Goal: Task Accomplishment & Management: Use online tool/utility

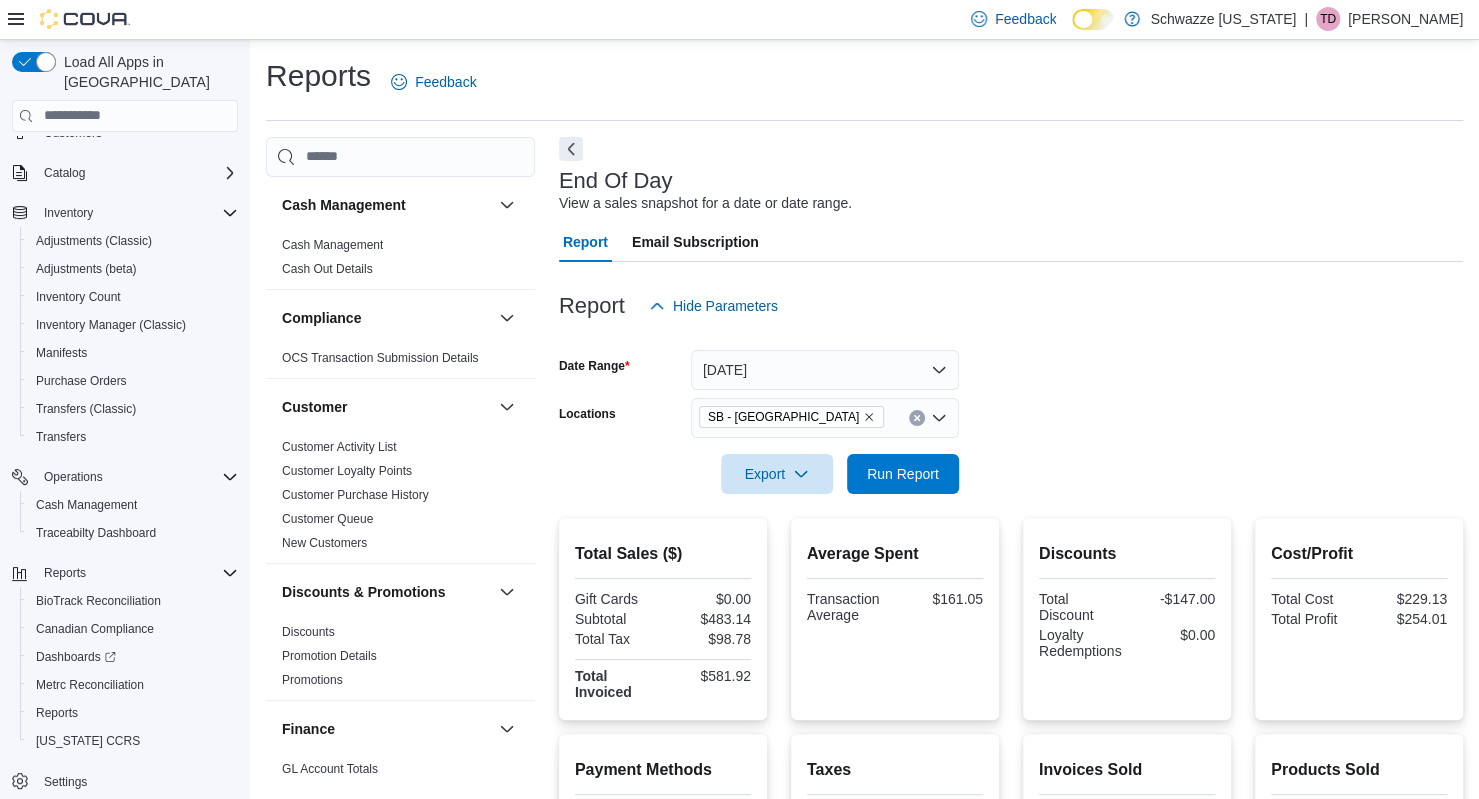
click at [863, 419] on icon "Remove SB - Louisville from selection in this group" at bounding box center [869, 417] width 12 height 12
click at [796, 365] on button "[DATE]" at bounding box center [825, 370] width 268 height 40
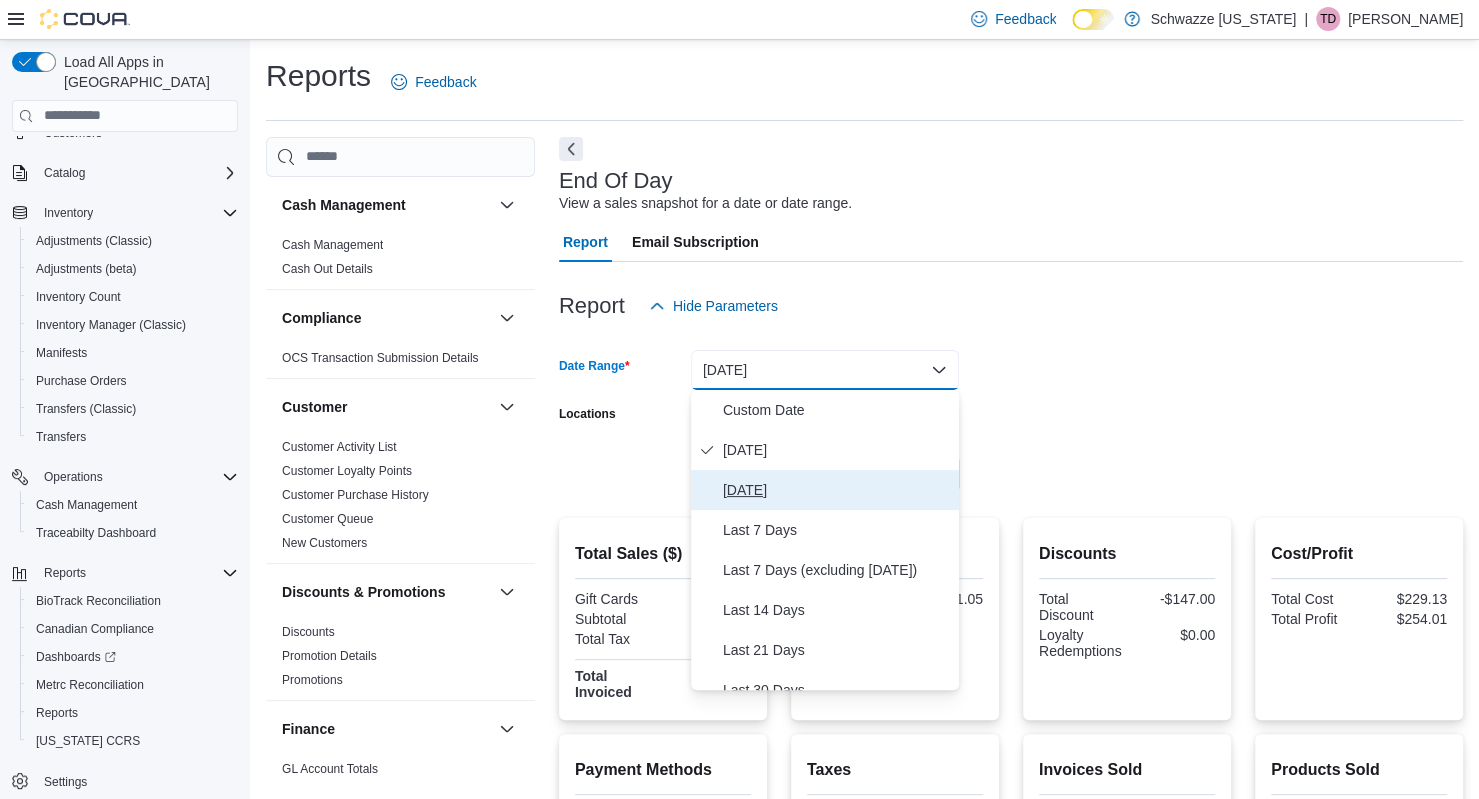
click at [790, 487] on span "[DATE]" at bounding box center [837, 490] width 228 height 24
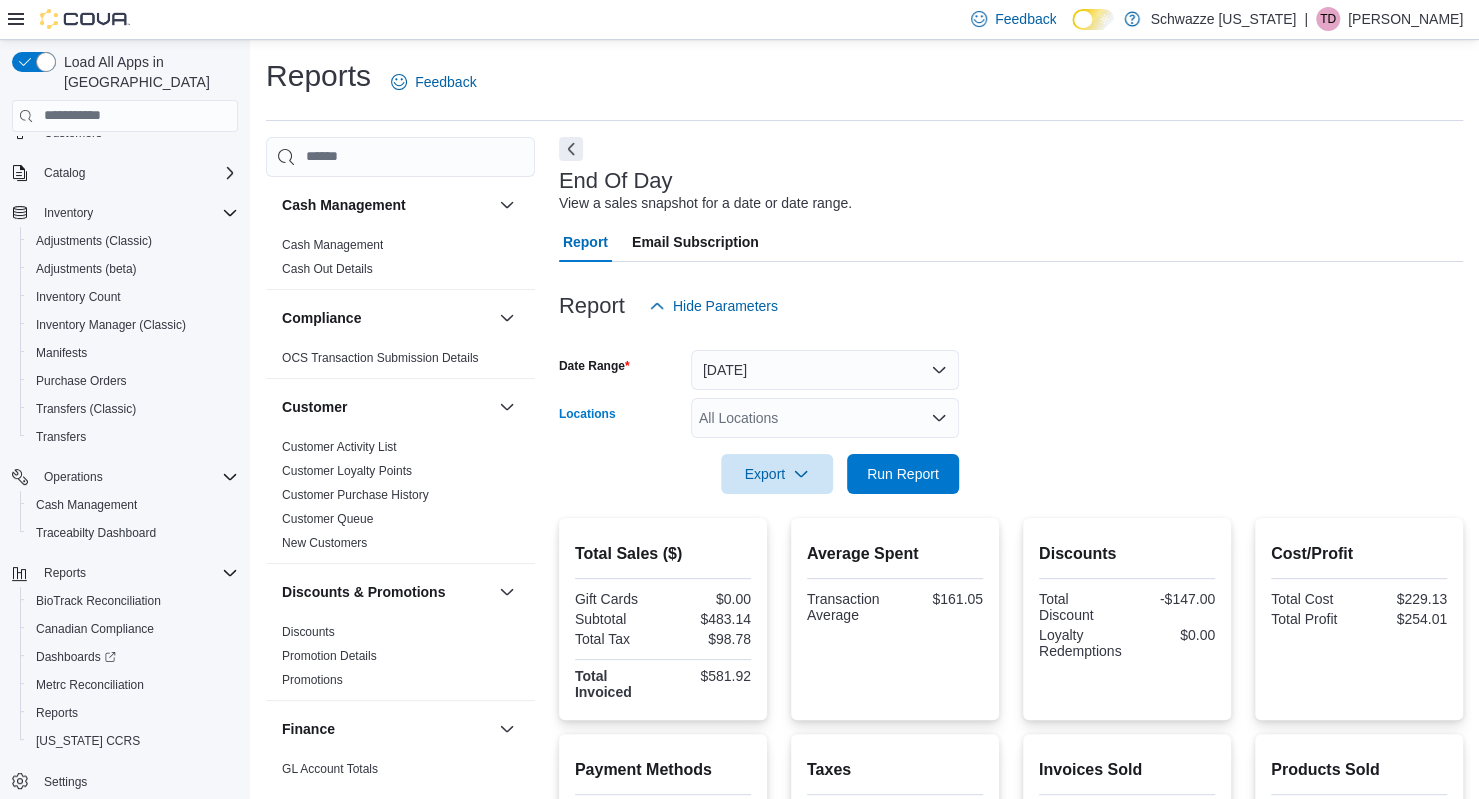
click at [789, 424] on div "All Locations" at bounding box center [825, 418] width 268 height 40
click at [820, 421] on div "All Locations Combo box. Selected. Combo box input. All Locations. Type some te…" at bounding box center [825, 418] width 268 height 40
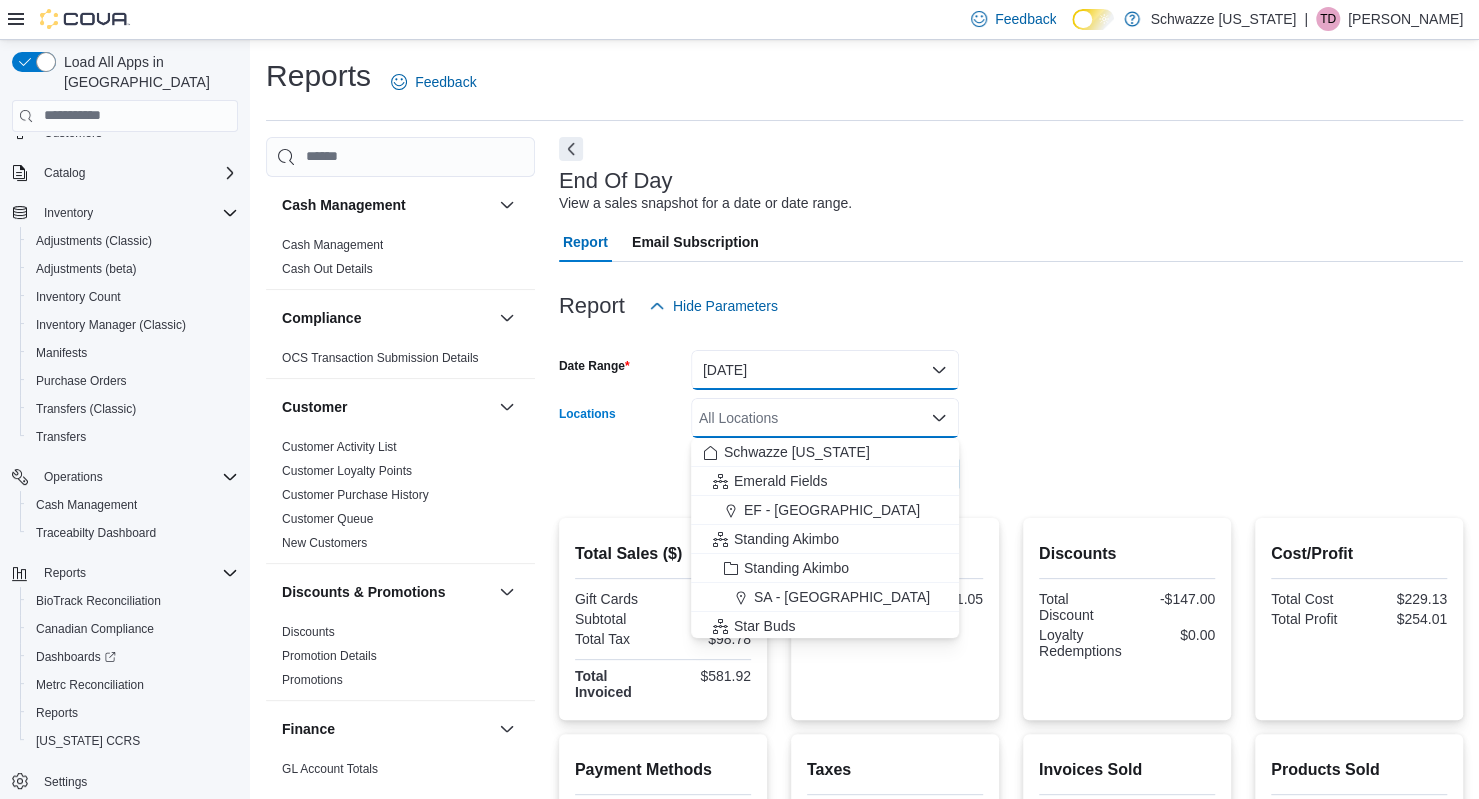
click at [788, 386] on button "[DATE]" at bounding box center [825, 370] width 268 height 40
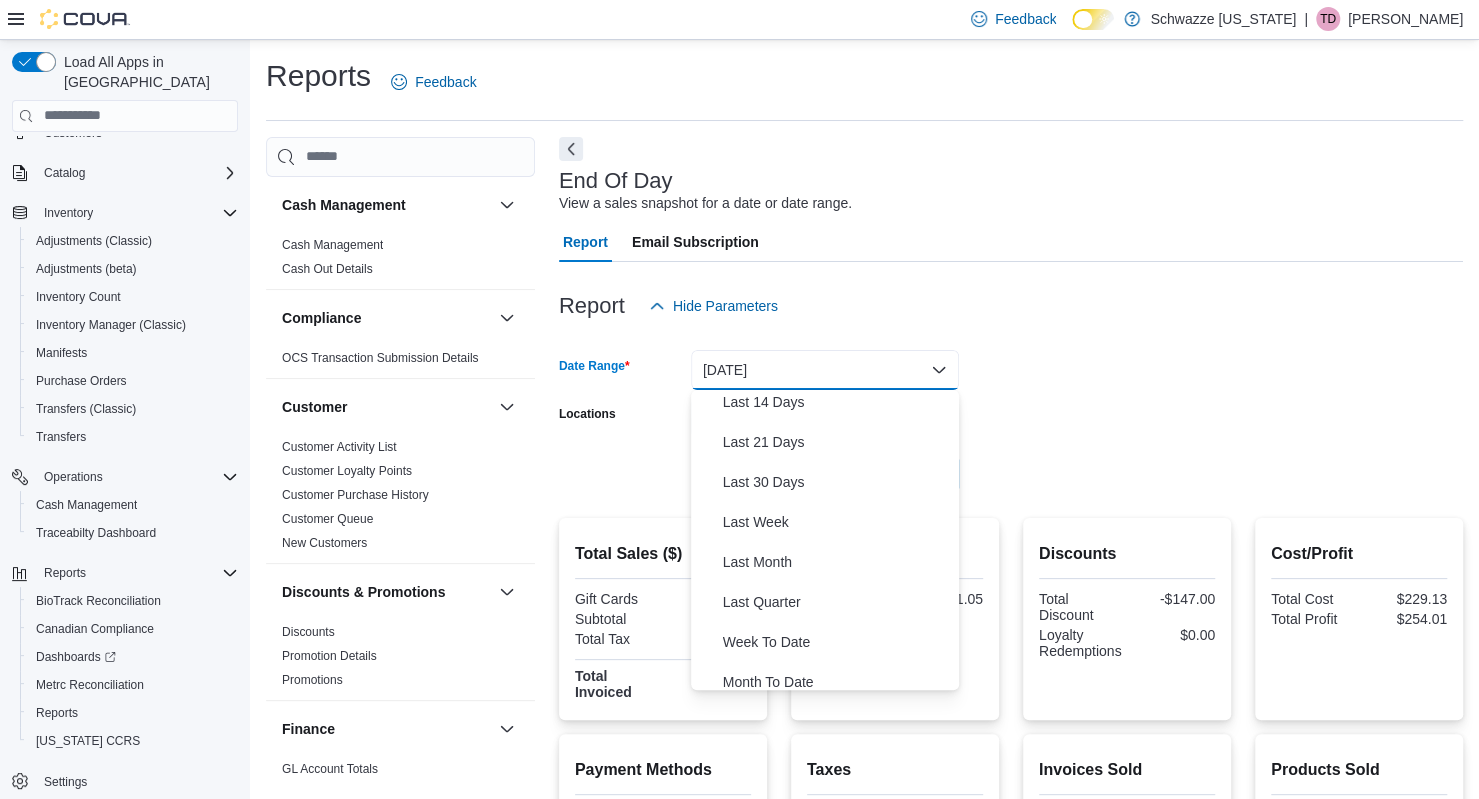
scroll to position [206, 0]
click at [768, 480] on span "Last 30 Days" at bounding box center [837, 484] width 228 height 24
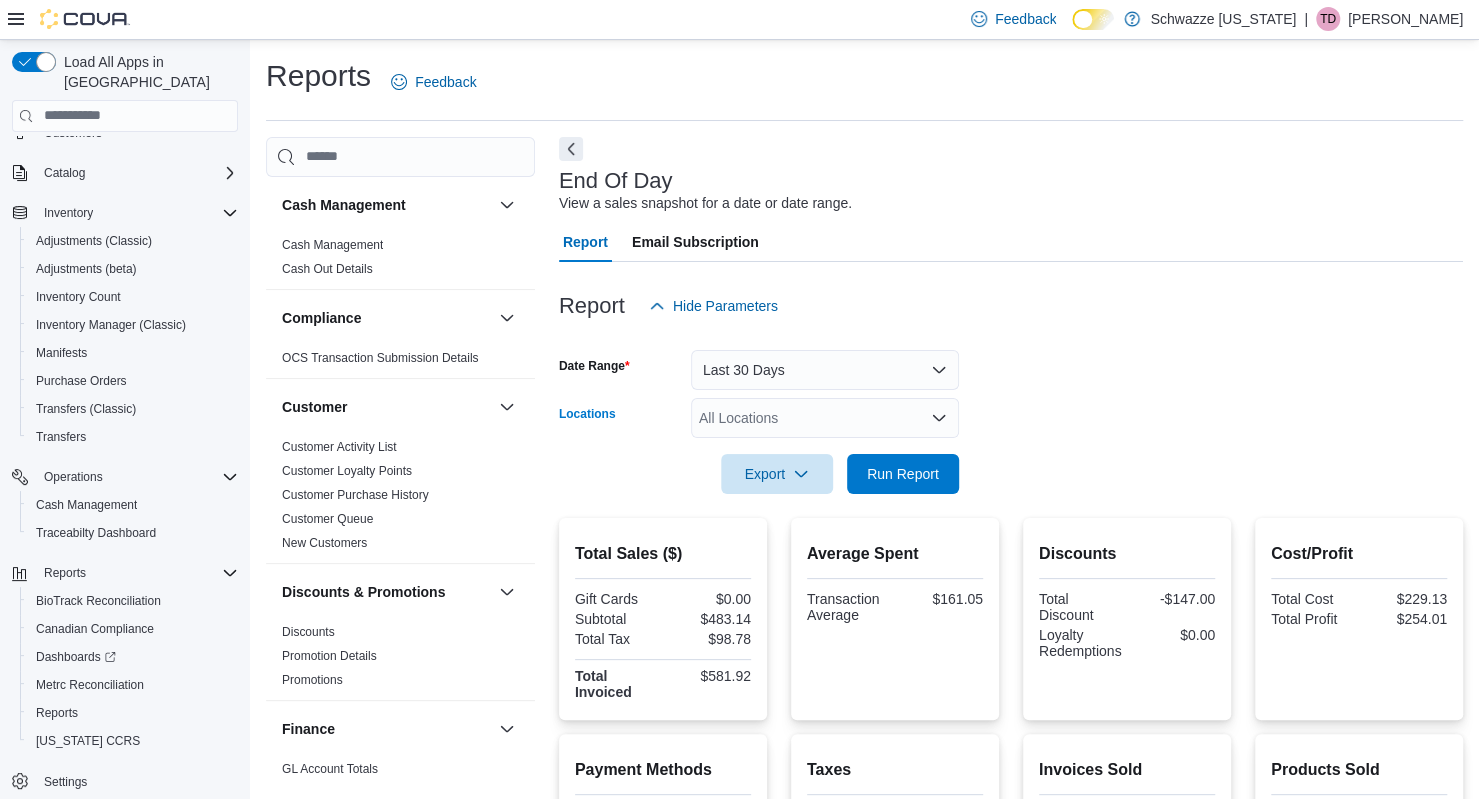
click at [816, 415] on div "All Locations" at bounding box center [825, 418] width 268 height 40
type input "****"
click at [806, 456] on span "SB - [GEOGRAPHIC_DATA]" at bounding box center [832, 452] width 177 height 20
click at [1102, 352] on form "Date Range Last 30 Days Locations SB - [GEOGRAPHIC_DATA] Export Run Report" at bounding box center [1011, 410] width 904 height 168
click at [923, 483] on span "Run Report" at bounding box center [903, 473] width 88 height 40
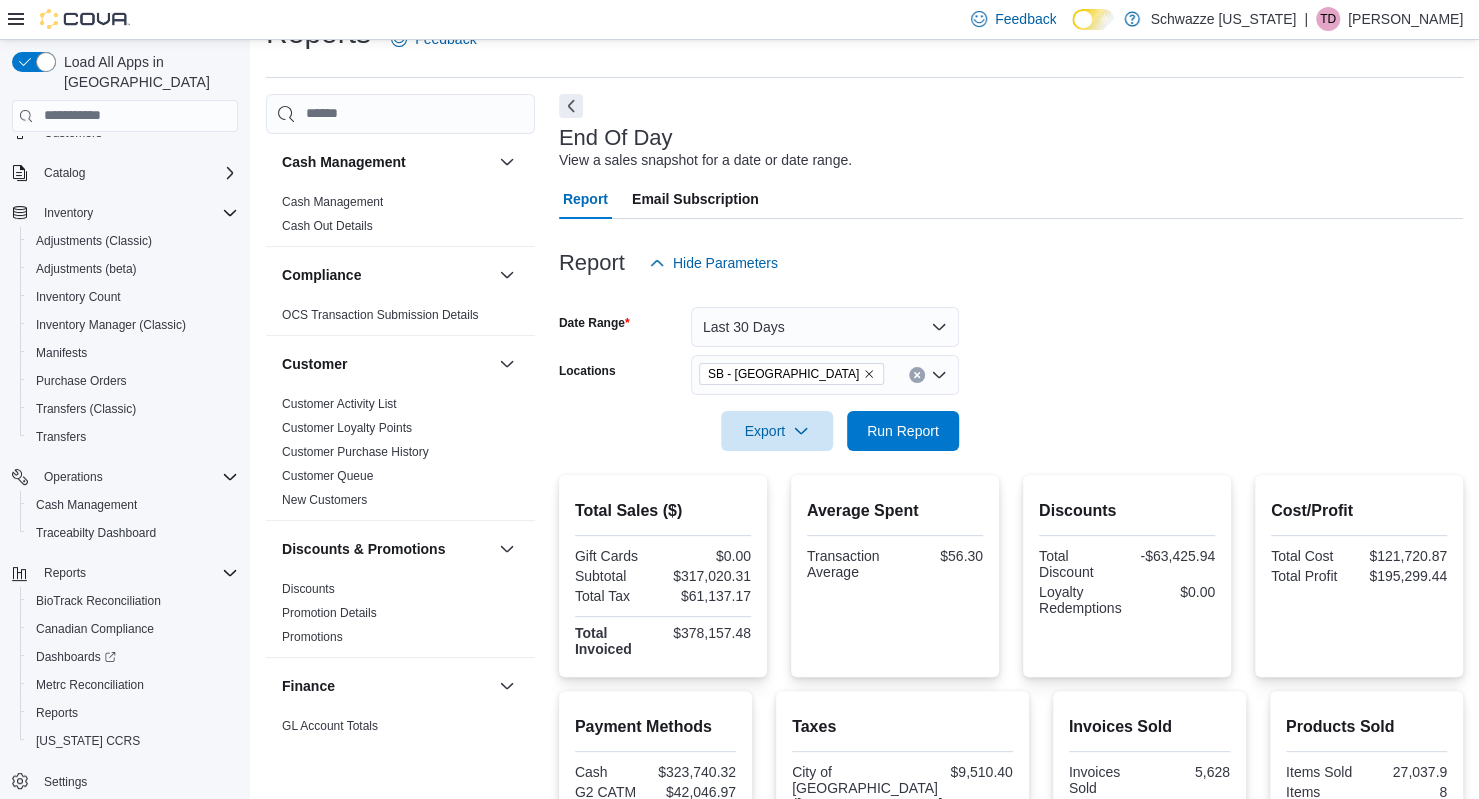
scroll to position [44, 0]
click at [793, 335] on button "Last 30 Days" at bounding box center [825, 326] width 268 height 40
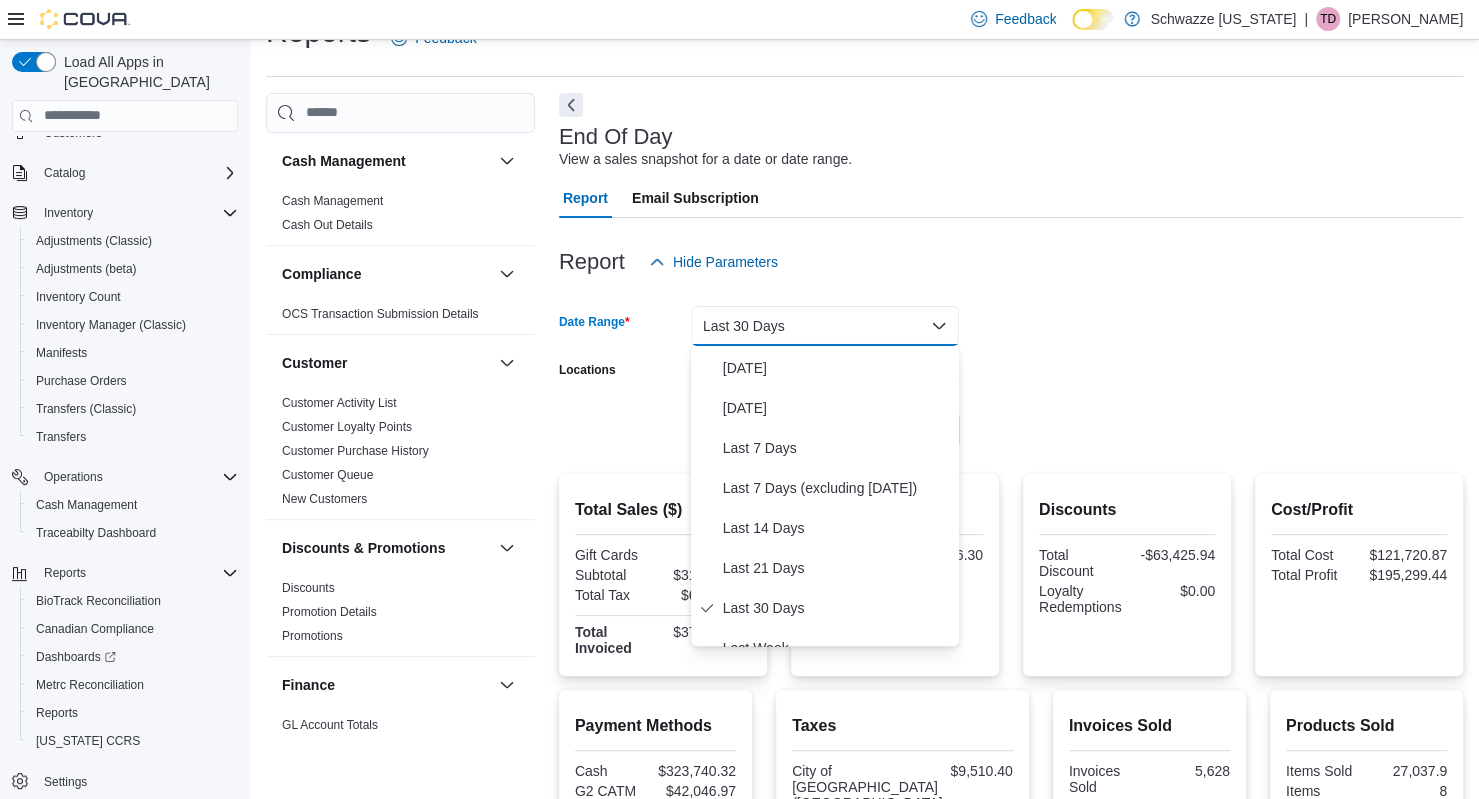
scroll to position [0, 0]
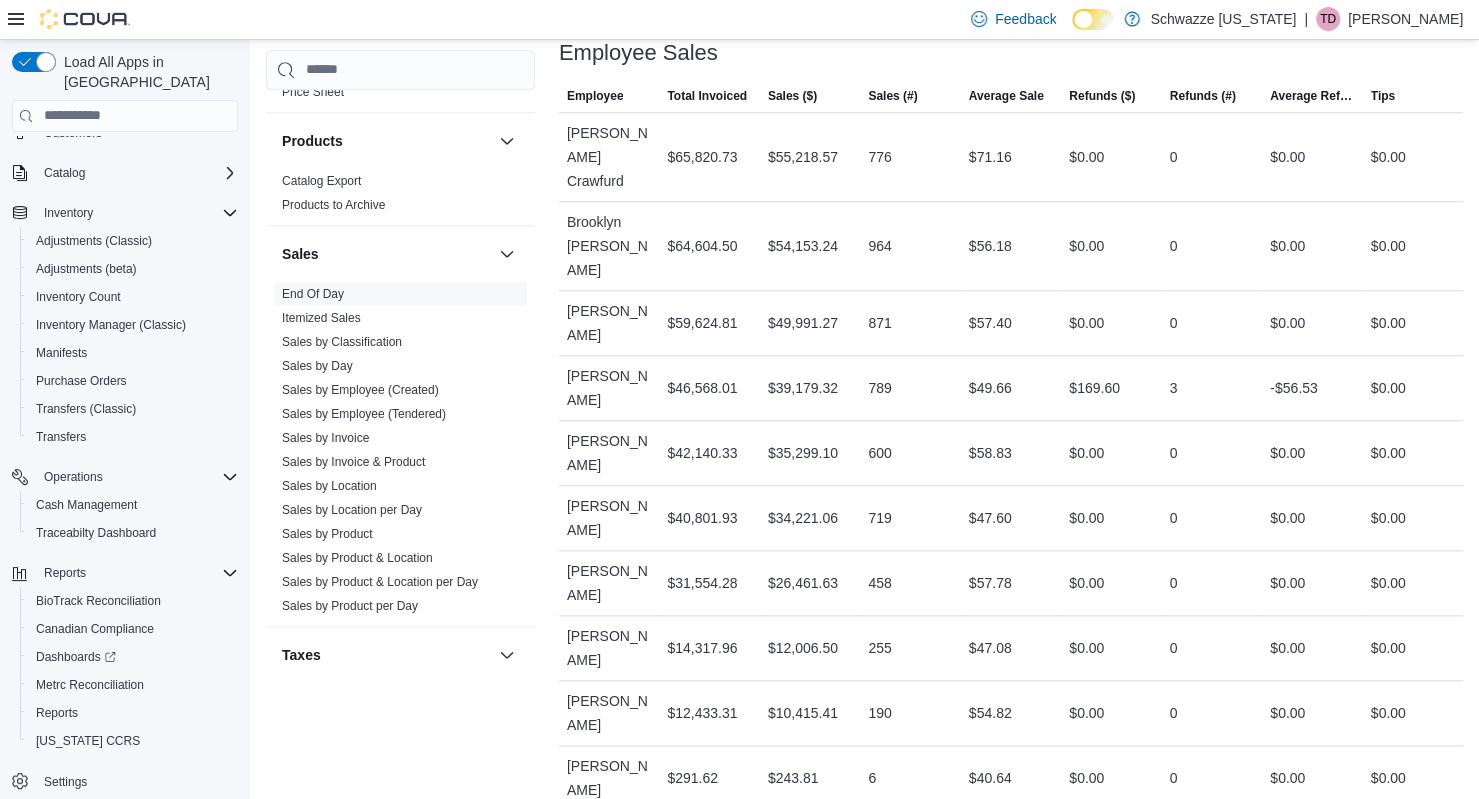
scroll to position [1262, 0]
click at [361, 501] on link "Sales by Location per Day" at bounding box center [352, 506] width 140 height 14
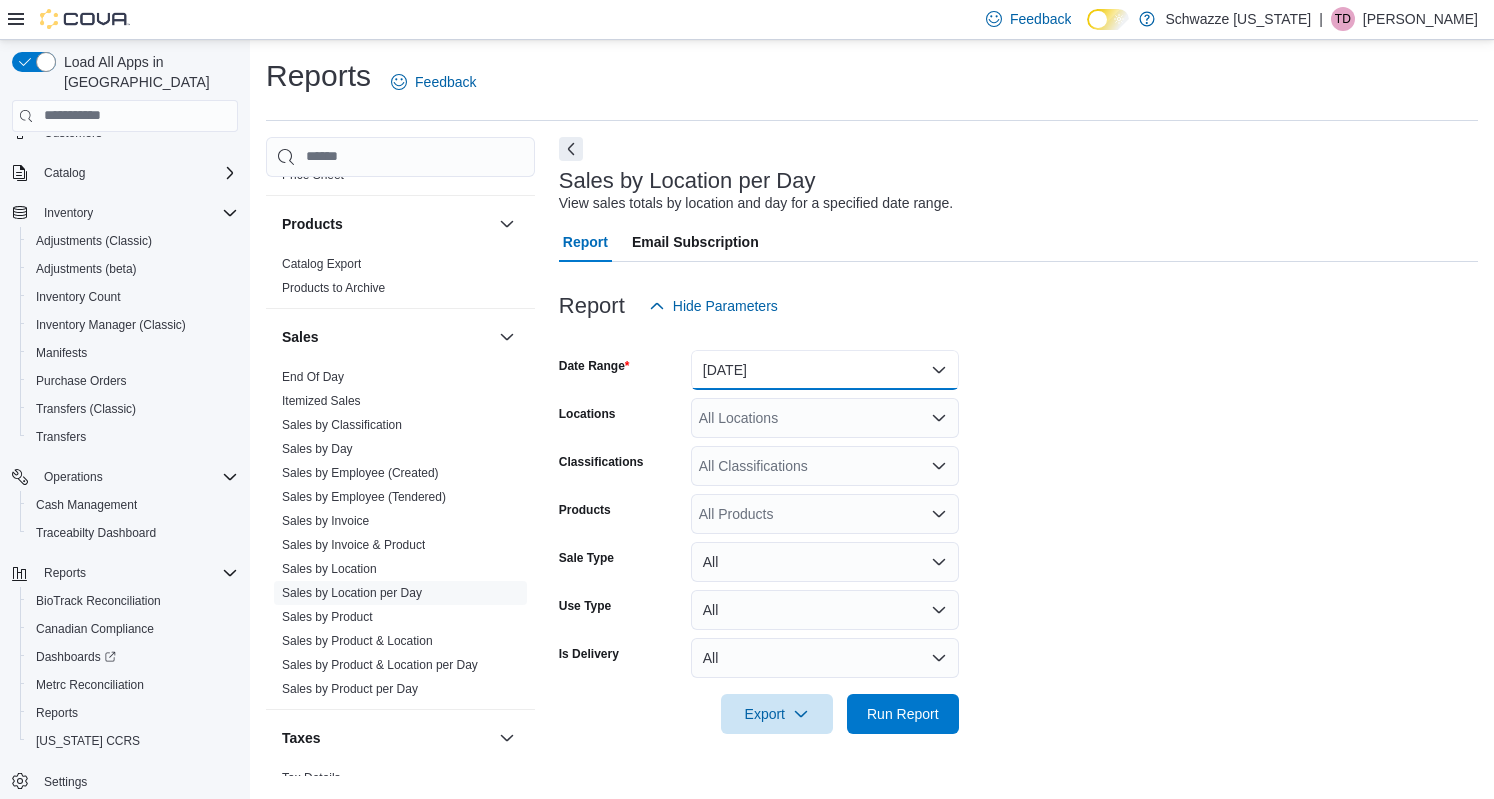
click at [778, 367] on button "[DATE]" at bounding box center [825, 370] width 268 height 40
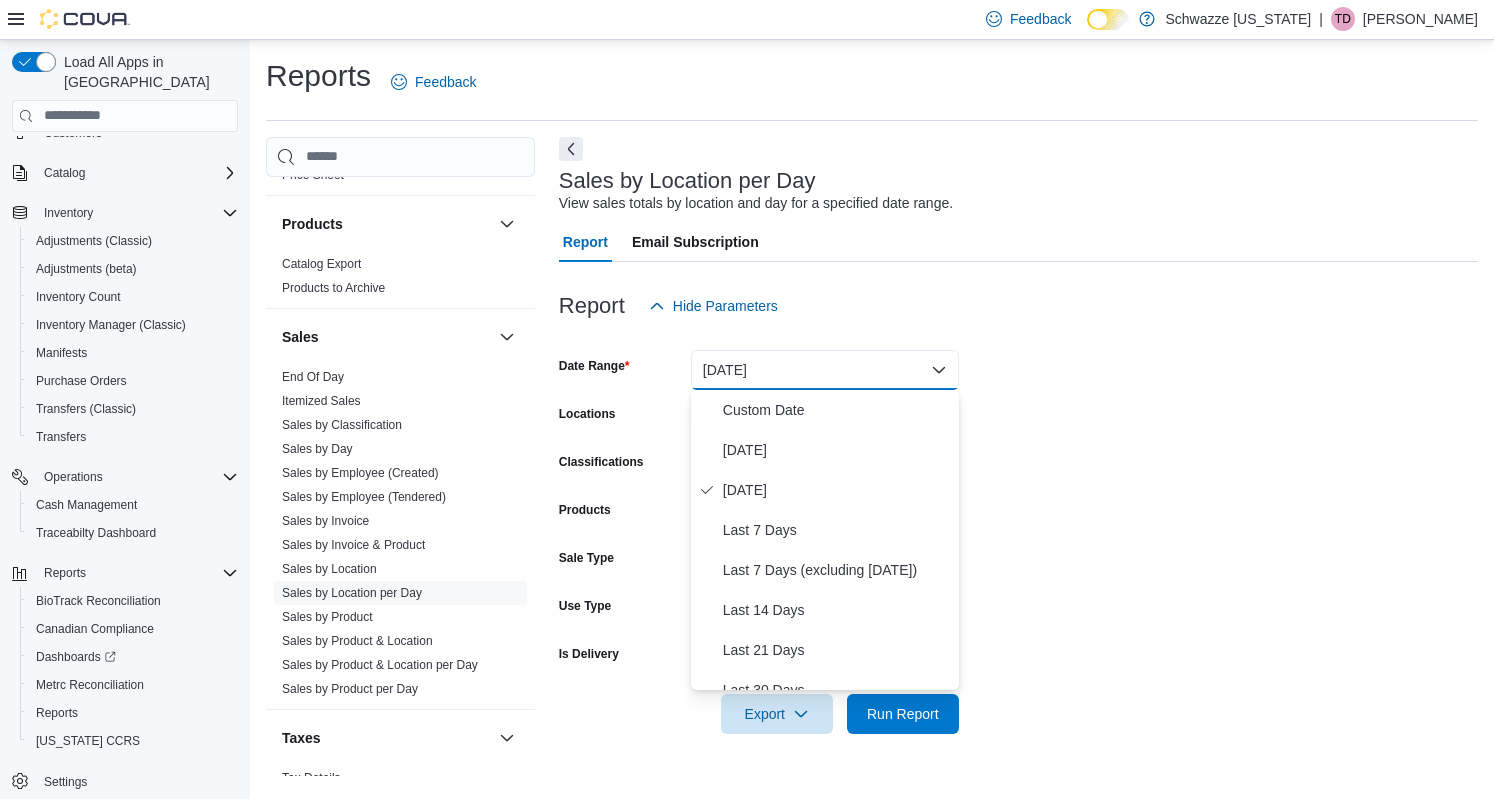
click at [996, 347] on div at bounding box center [1018, 338] width 919 height 24
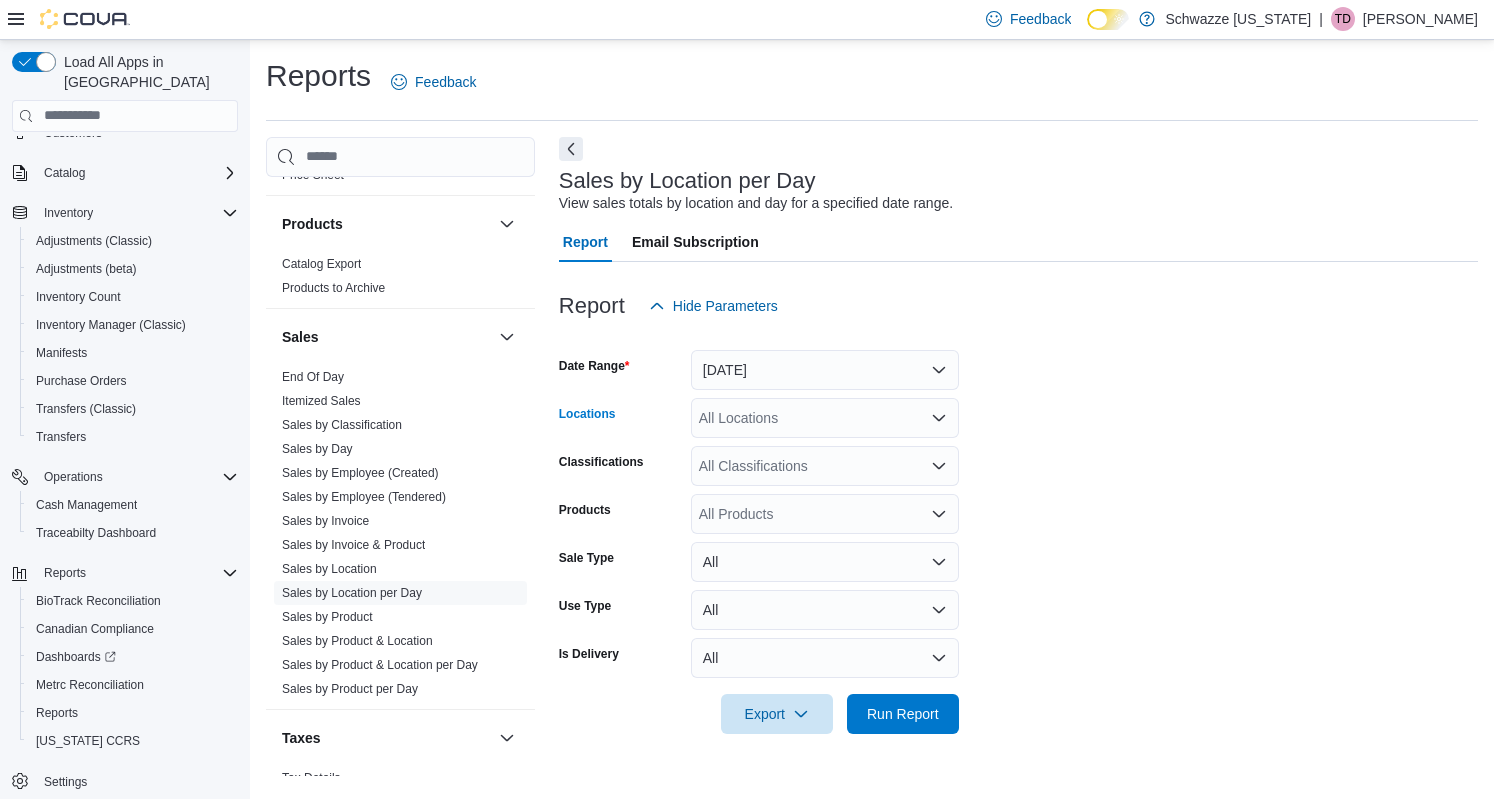
click at [774, 419] on div "All Locations" at bounding box center [825, 418] width 268 height 40
type input "****"
click at [886, 446] on div "SB - [GEOGRAPHIC_DATA]" at bounding box center [825, 452] width 244 height 20
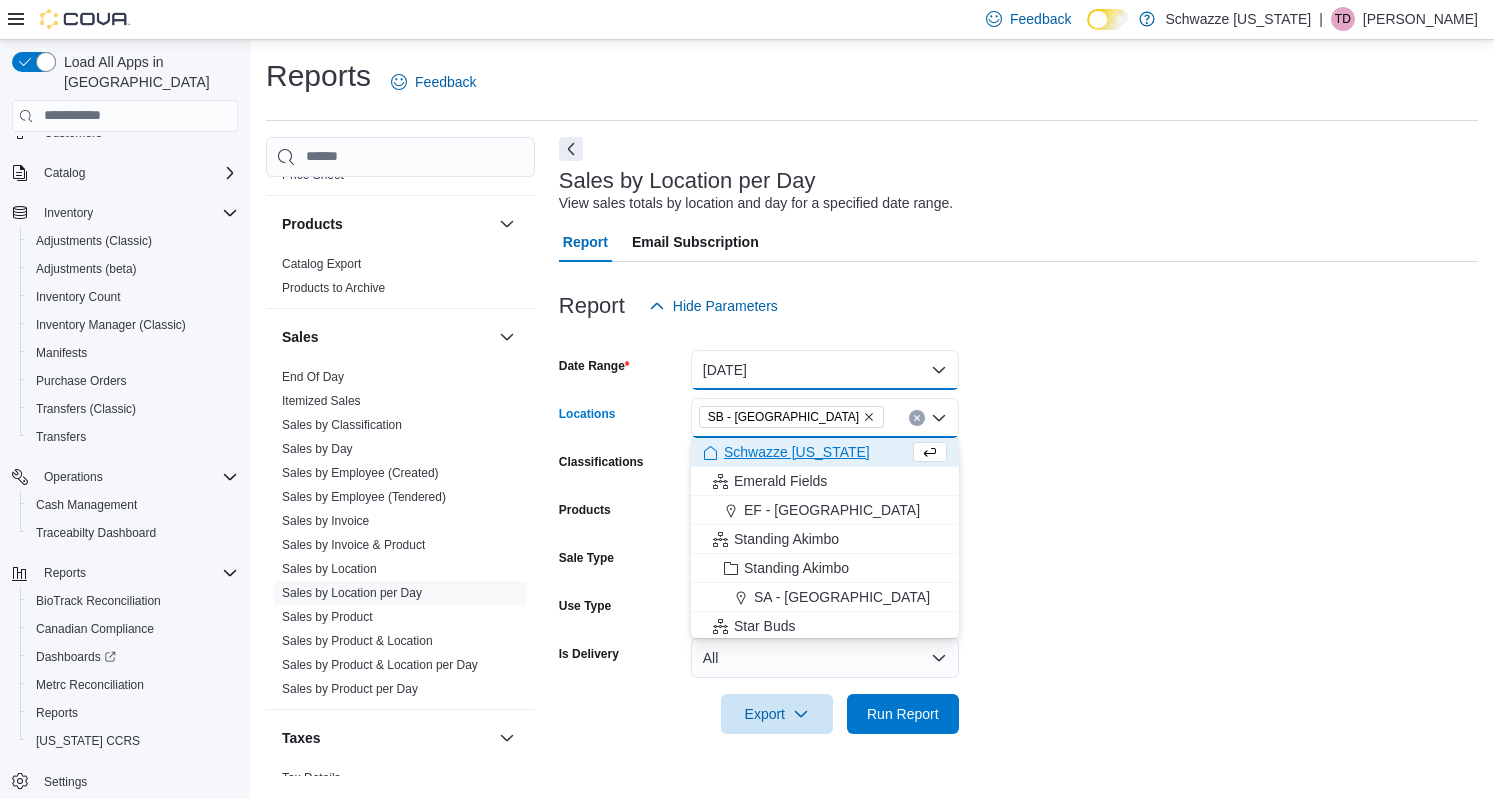
click at [865, 377] on button "[DATE]" at bounding box center [825, 370] width 268 height 40
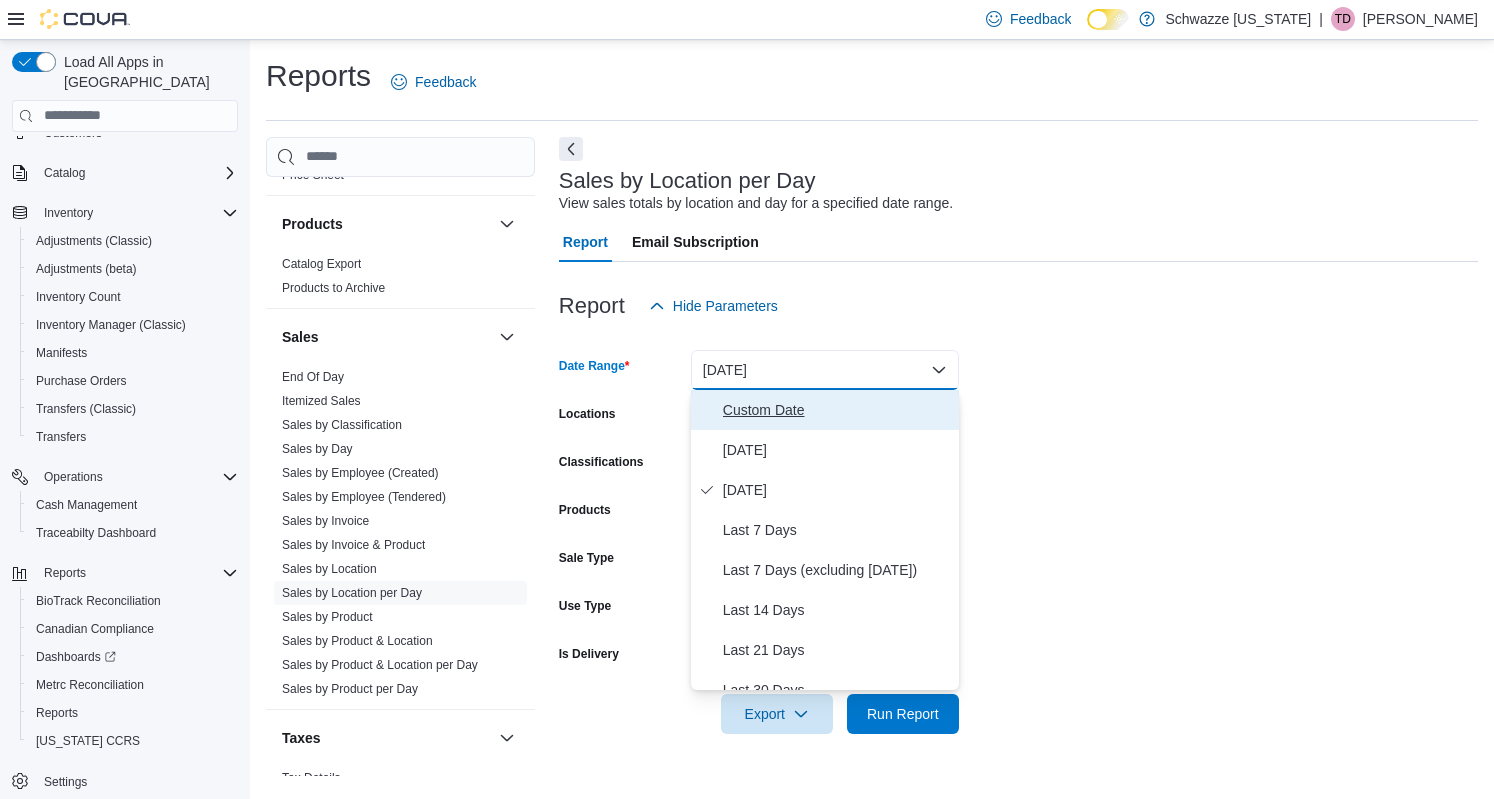
click at [834, 418] on span "Custom Date" at bounding box center [837, 410] width 228 height 24
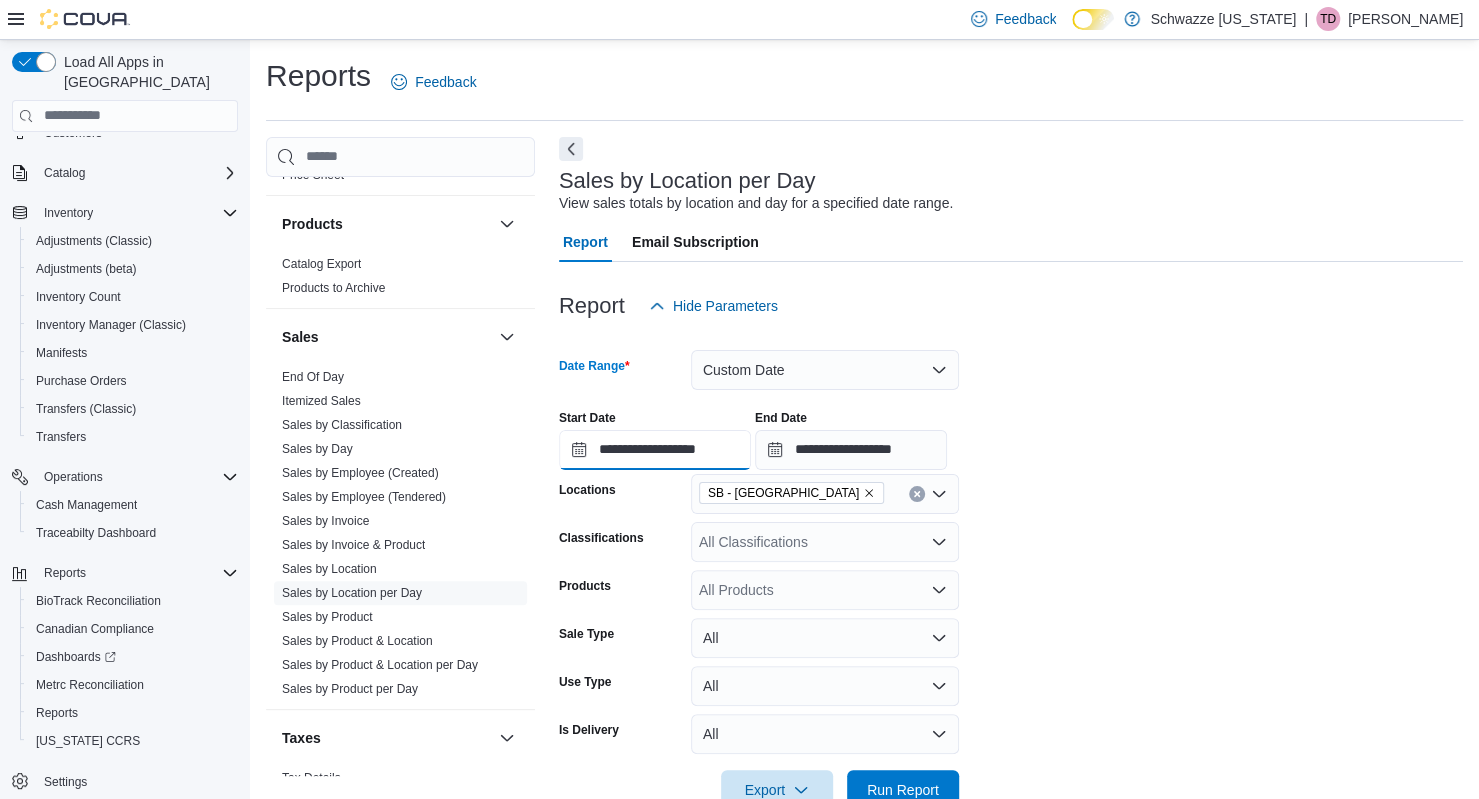
click at [674, 447] on input "**********" at bounding box center [655, 450] width 192 height 40
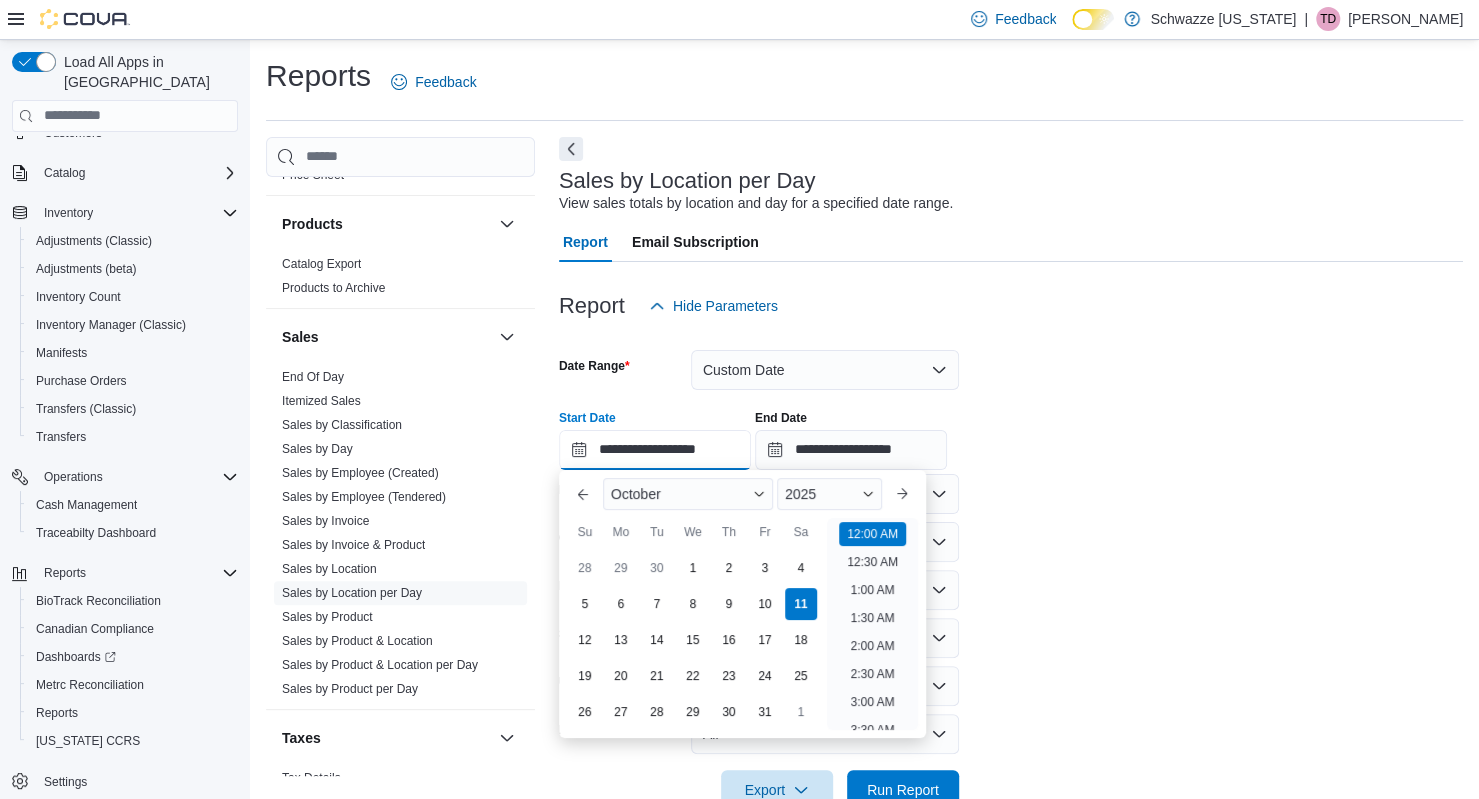
scroll to position [62, 0]
click at [576, 599] on div "5" at bounding box center [584, 603] width 35 height 35
type input "**********"
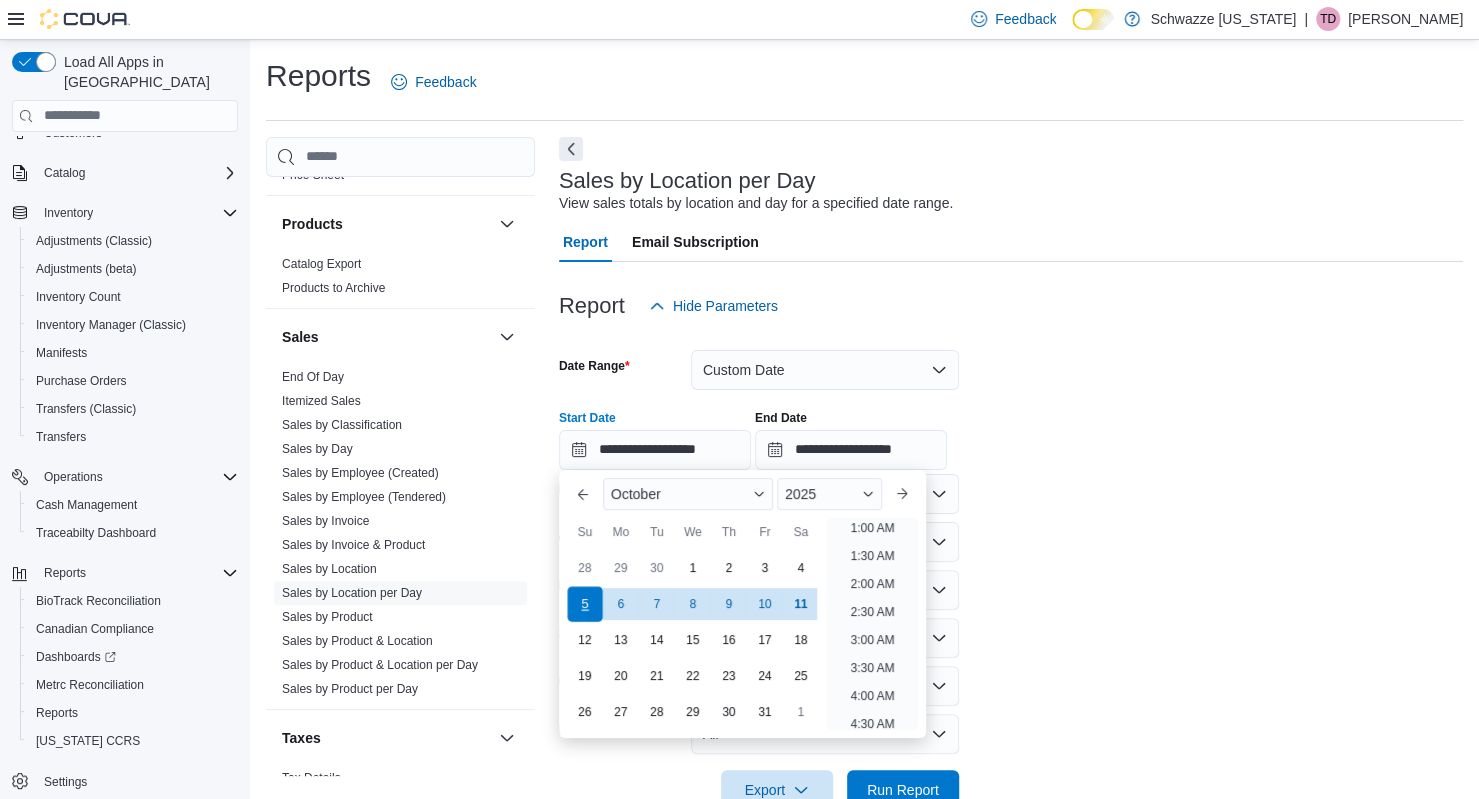
scroll to position [4, 0]
click at [1011, 518] on form "**********" at bounding box center [1011, 568] width 904 height 484
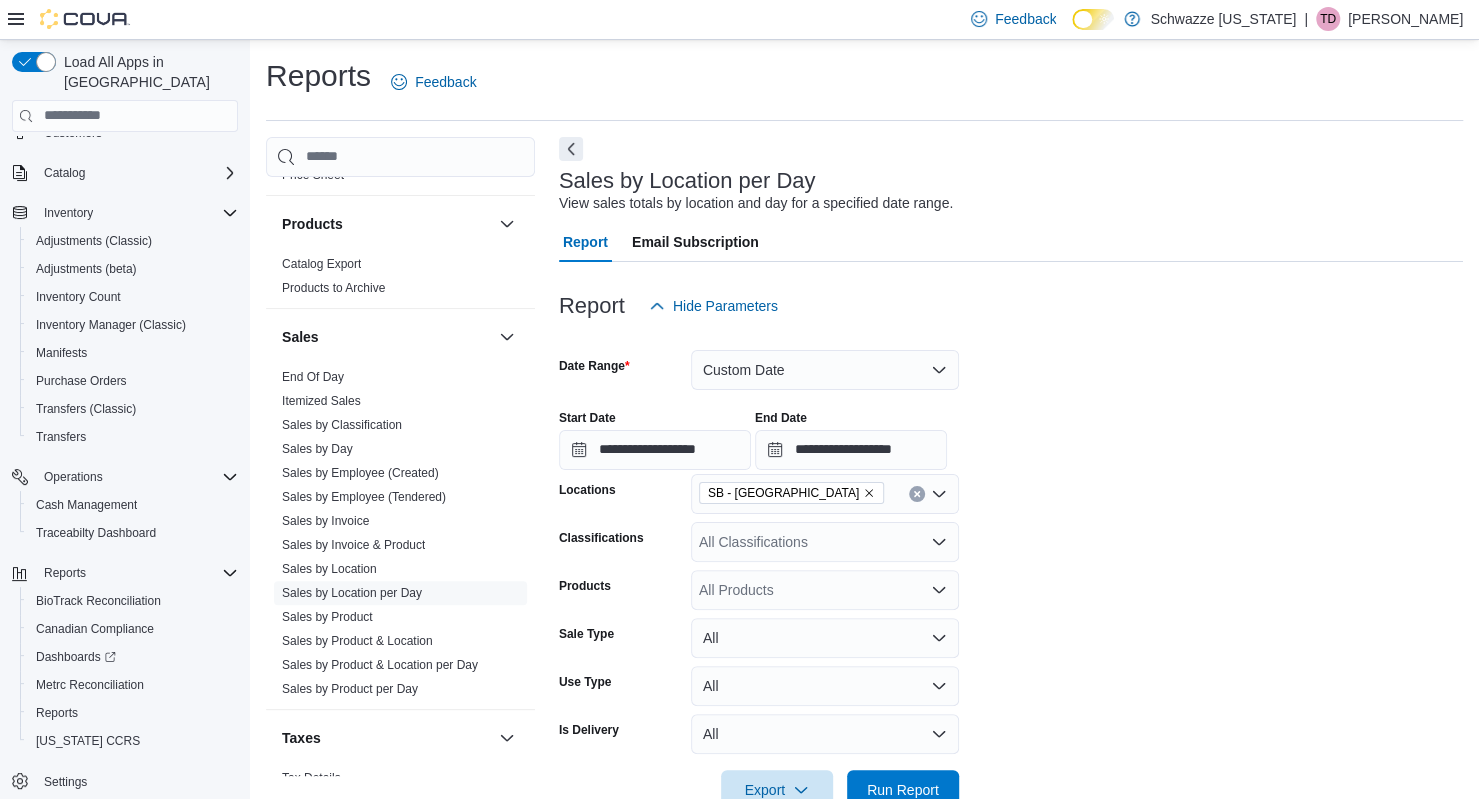
scroll to position [50, 0]
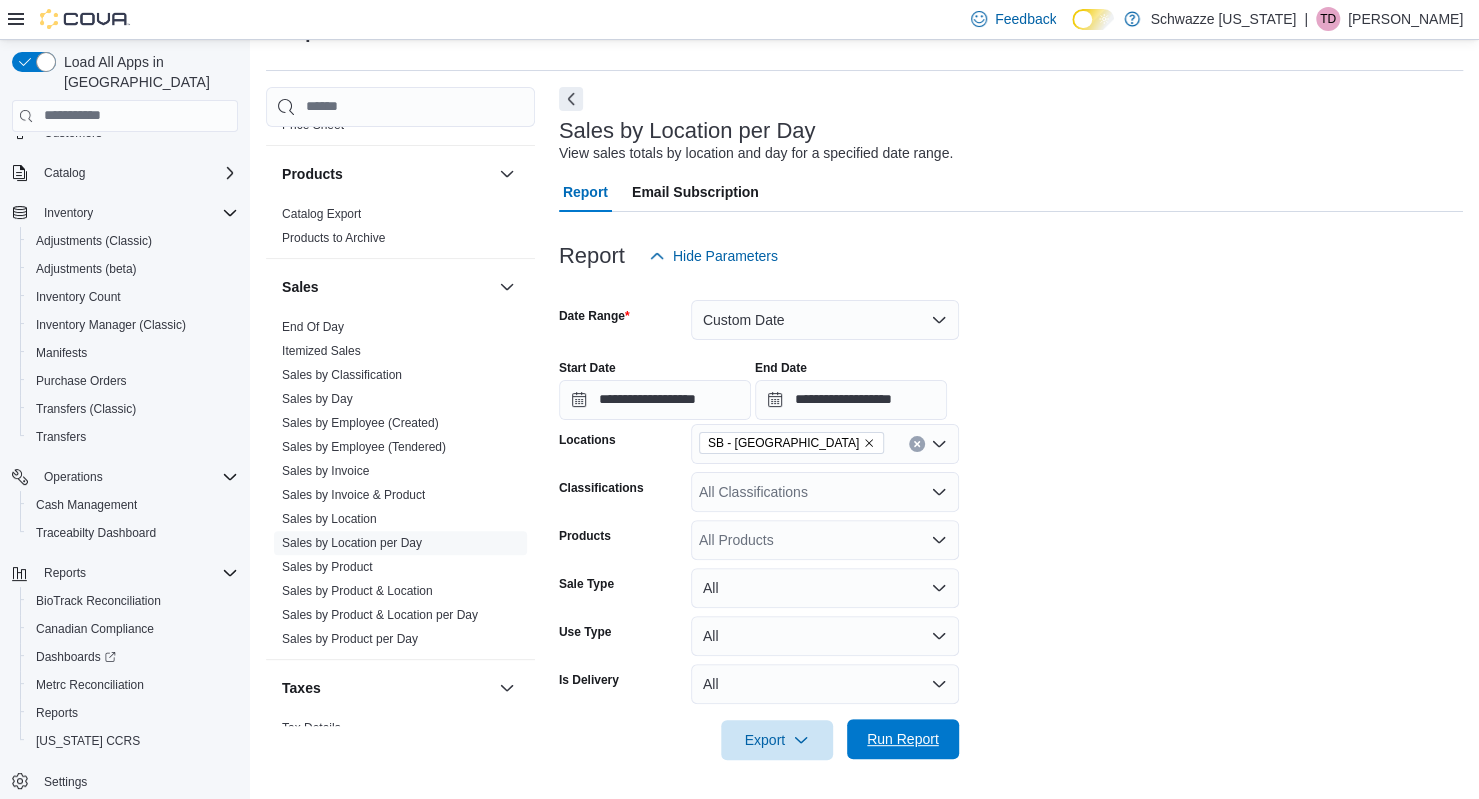
click at [918, 738] on span "Run Report" at bounding box center [903, 739] width 72 height 20
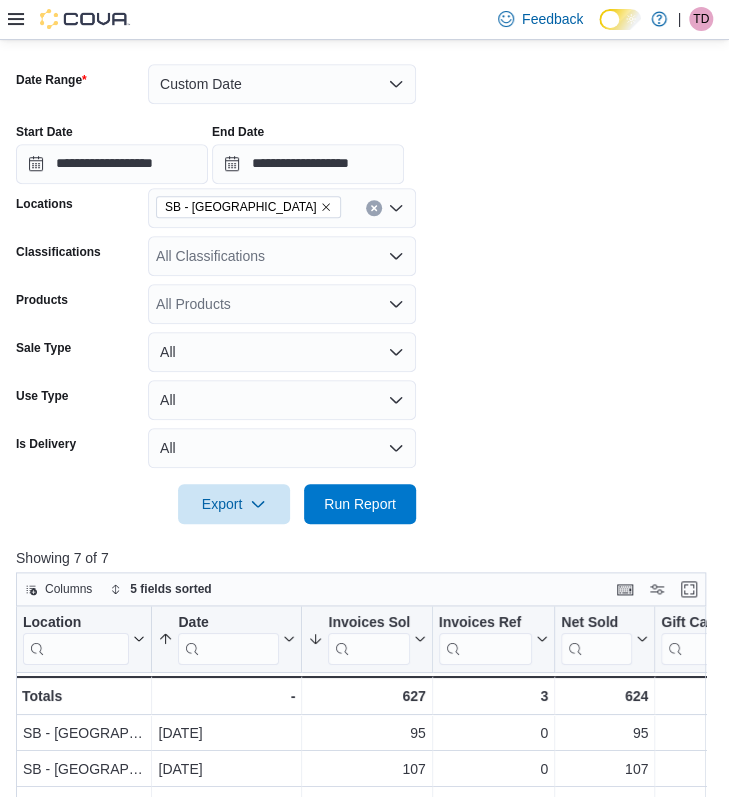
scroll to position [275, 0]
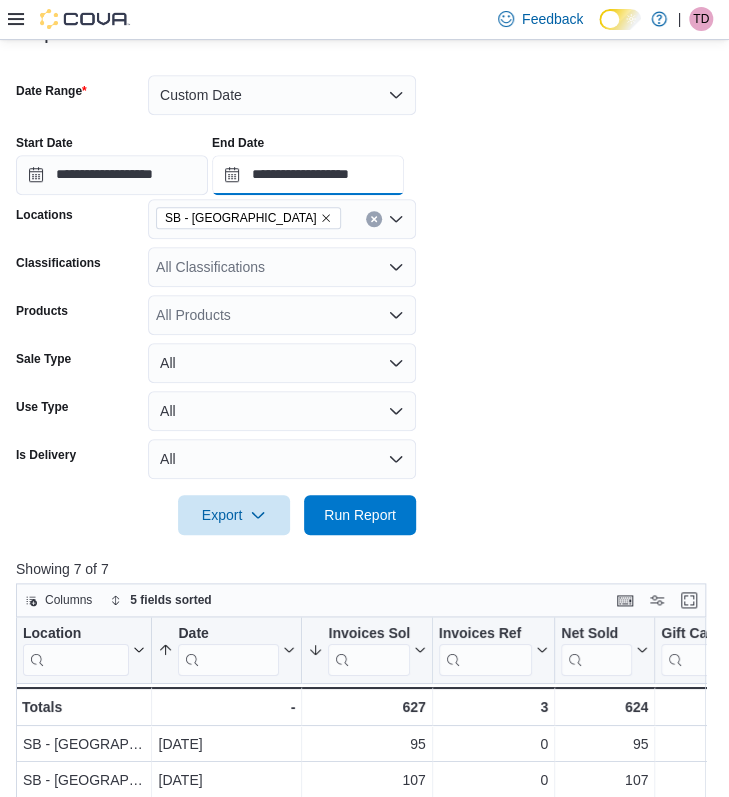
click at [384, 187] on input "**********" at bounding box center [308, 175] width 192 height 40
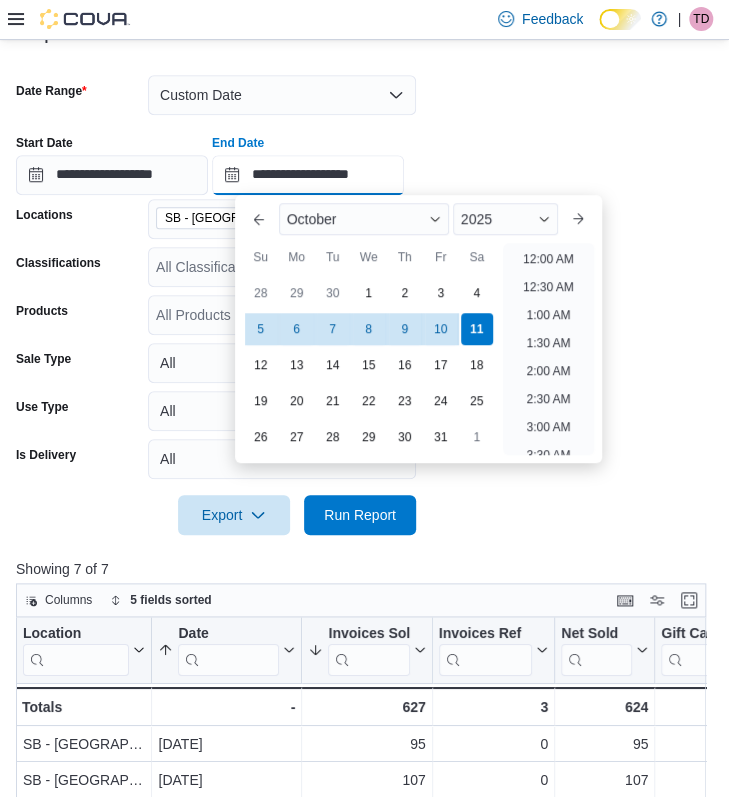
scroll to position [1136, 0]
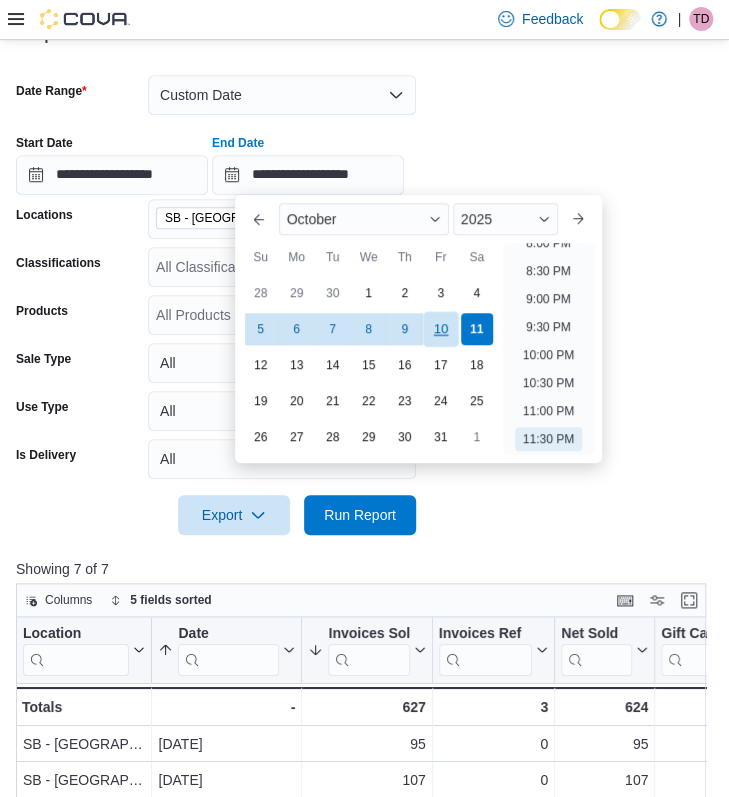
click at [448, 327] on div "10" at bounding box center [440, 328] width 35 height 35
type input "**********"
click at [389, 503] on span "Run Report" at bounding box center [360, 514] width 88 height 40
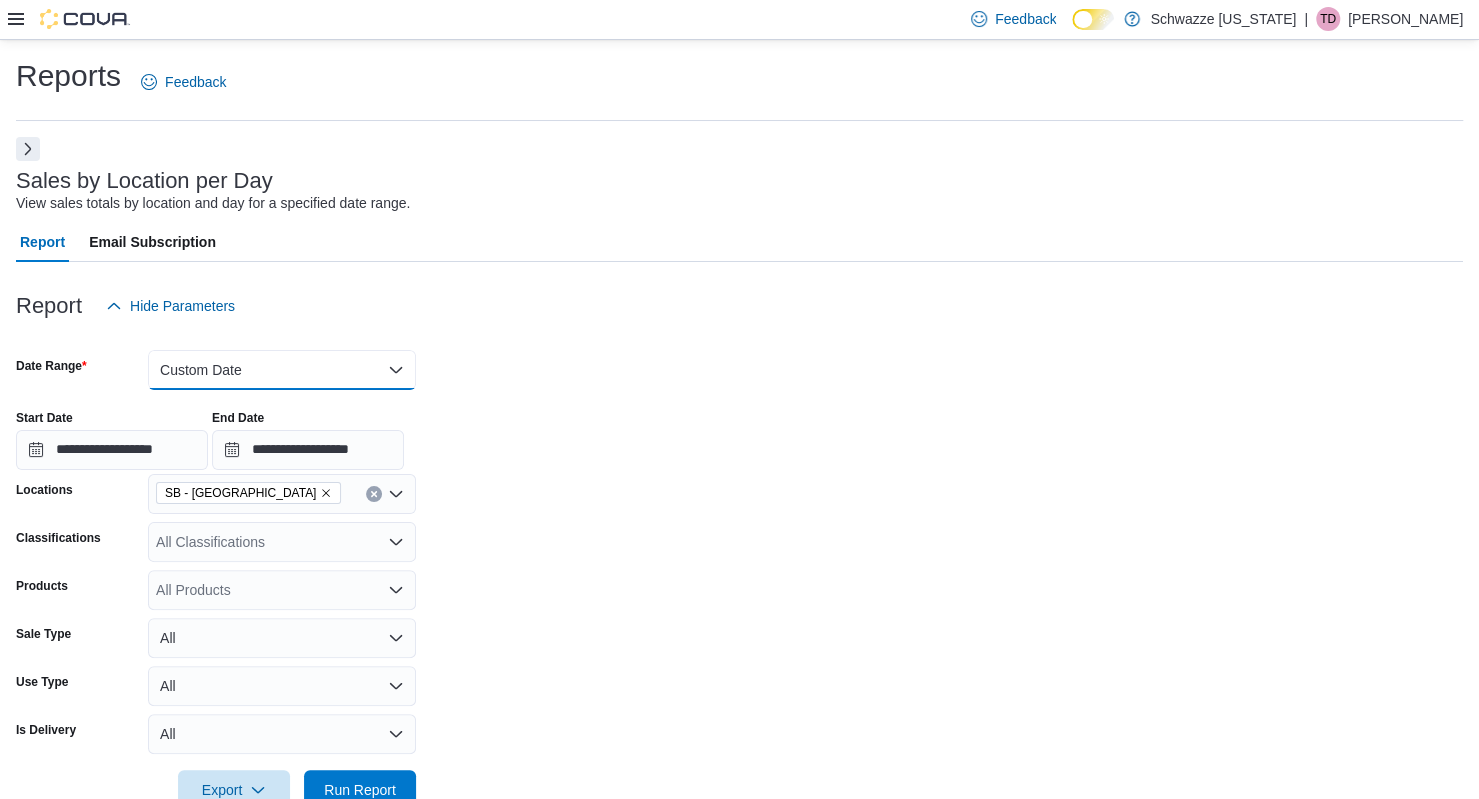
click at [304, 353] on button "Custom Date" at bounding box center [282, 370] width 268 height 40
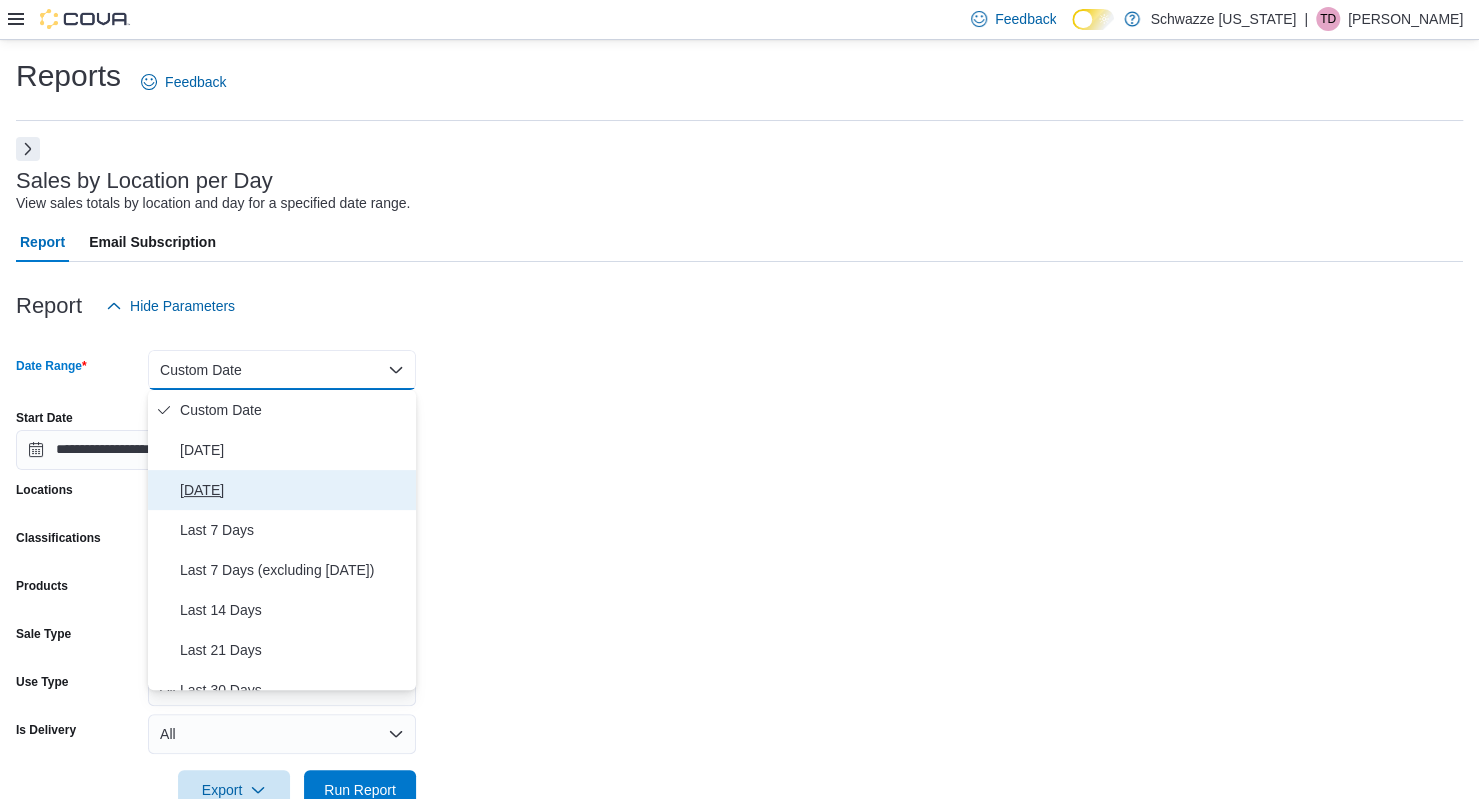
click at [243, 477] on button "[DATE]" at bounding box center [282, 490] width 268 height 40
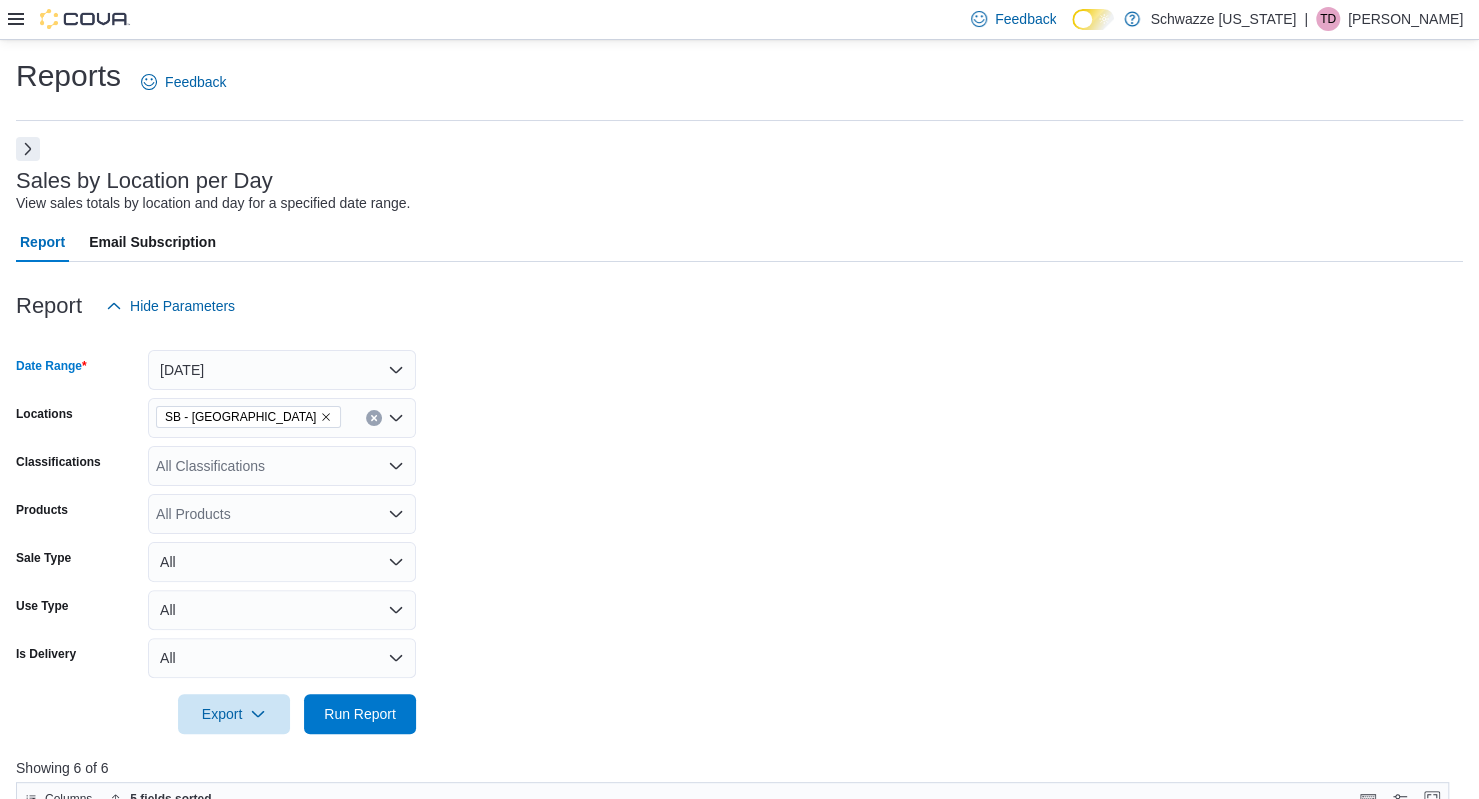
click at [463, 489] on form "Date Range [DATE] Locations SB - [GEOGRAPHIC_DATA] Classifications All Classifi…" at bounding box center [739, 530] width 1447 height 408
click at [251, 423] on span "SB - [GEOGRAPHIC_DATA]" at bounding box center [248, 417] width 167 height 20
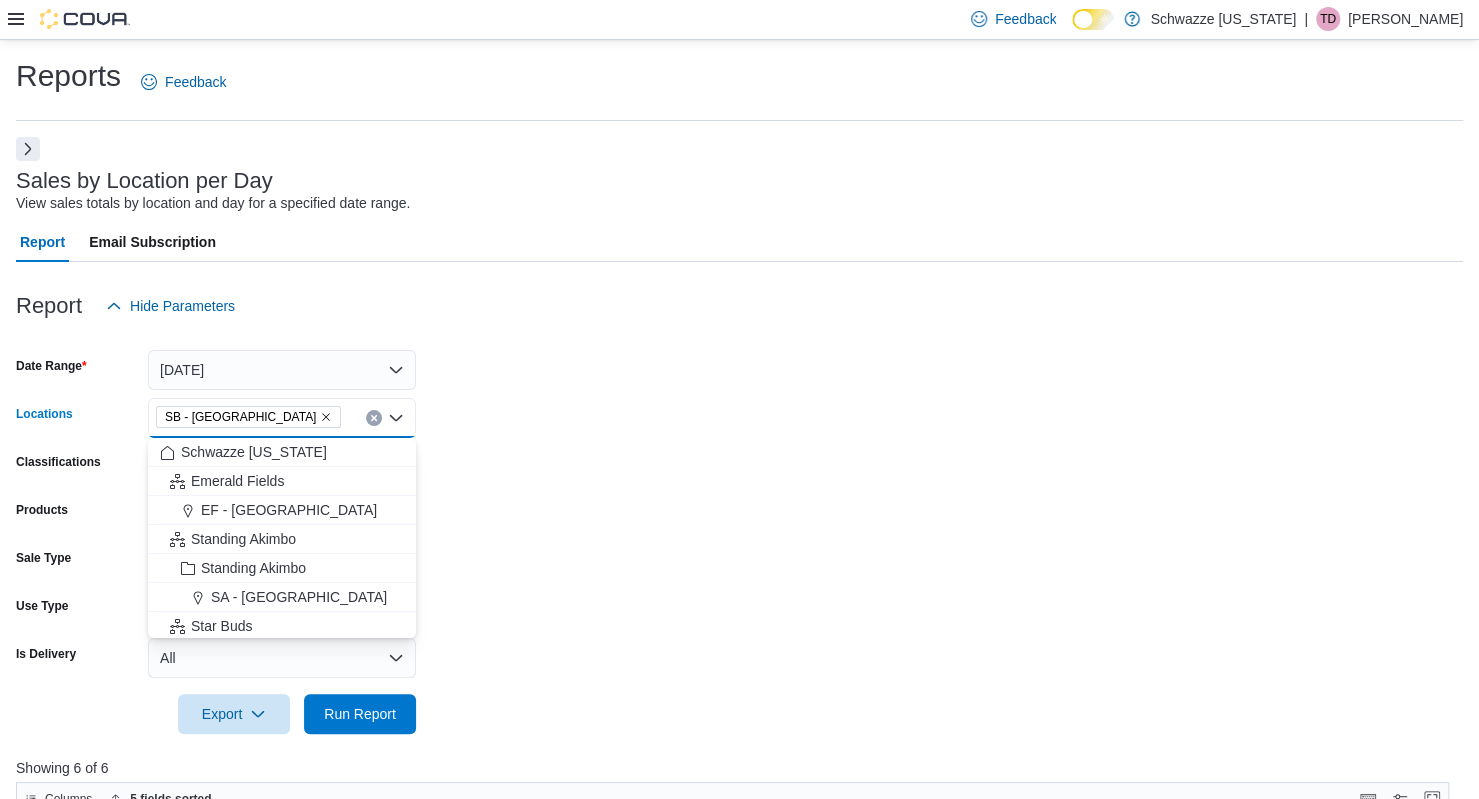
click at [320, 421] on icon "Remove SB - Louisville from selection in this group" at bounding box center [326, 417] width 12 height 12
click at [620, 490] on form "Date Range [DATE] Locations All Locations Combo box. Selected. Combo box input.…" at bounding box center [739, 530] width 1447 height 408
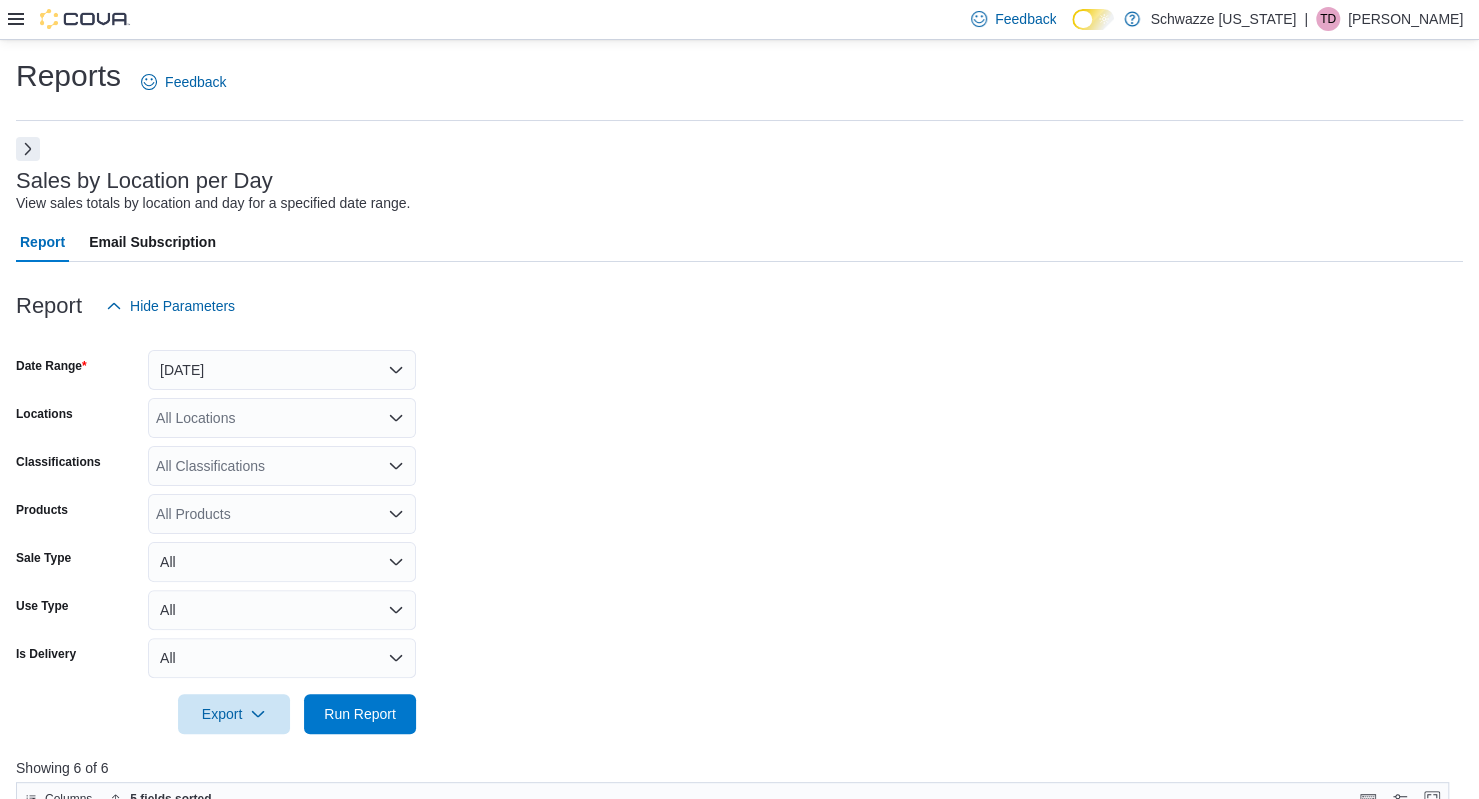
scroll to position [202, 0]
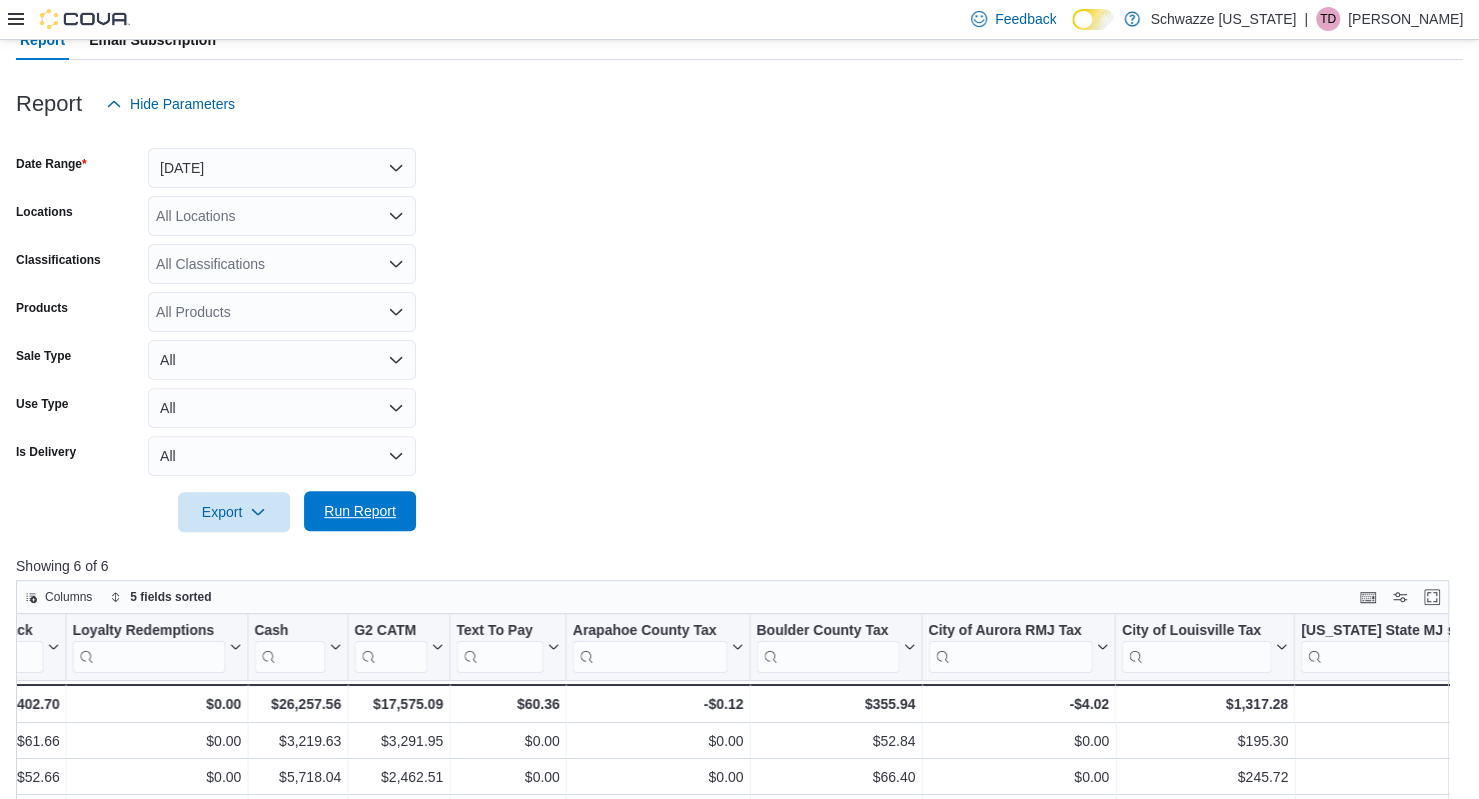
click at [333, 500] on span "Run Report" at bounding box center [360, 511] width 88 height 40
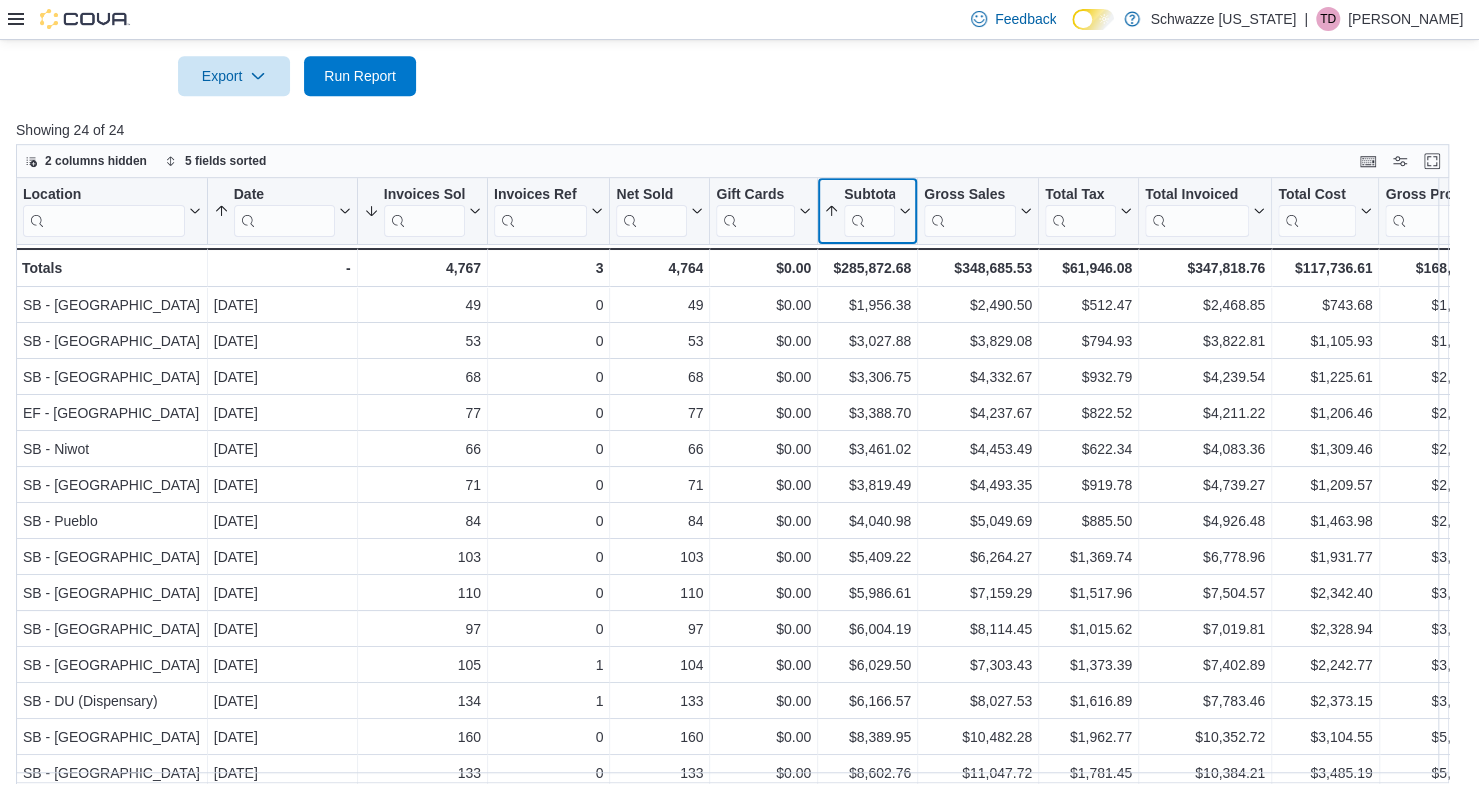
click at [899, 219] on button "Subtotal" at bounding box center [867, 211] width 87 height 51
click at [900, 221] on button "Subtotal" at bounding box center [867, 211] width 87 height 51
click at [882, 310] on span "Sort High-Low" at bounding box center [882, 311] width 76 height 16
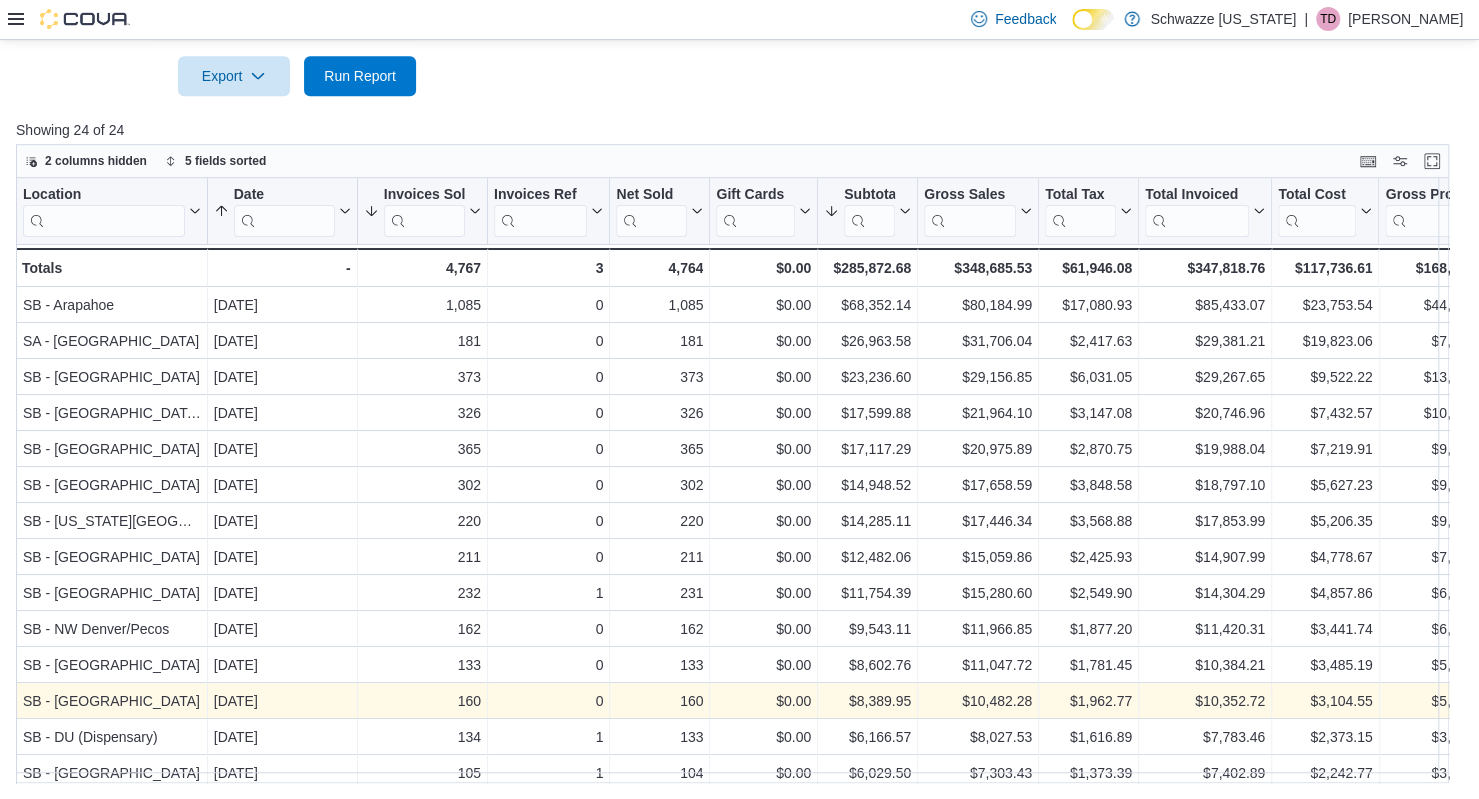
scroll to position [202, 0]
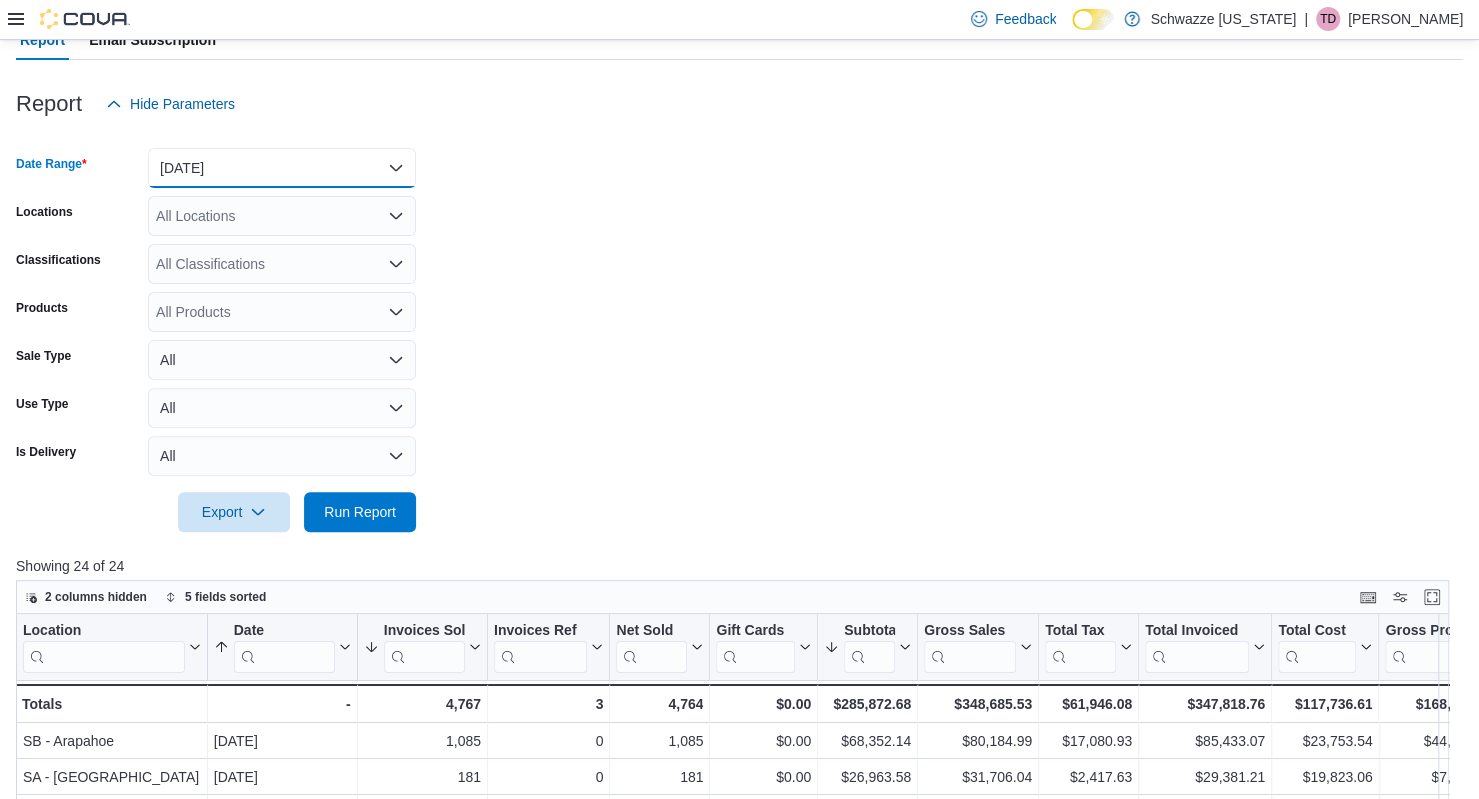
click at [274, 169] on button "[DATE]" at bounding box center [282, 168] width 268 height 40
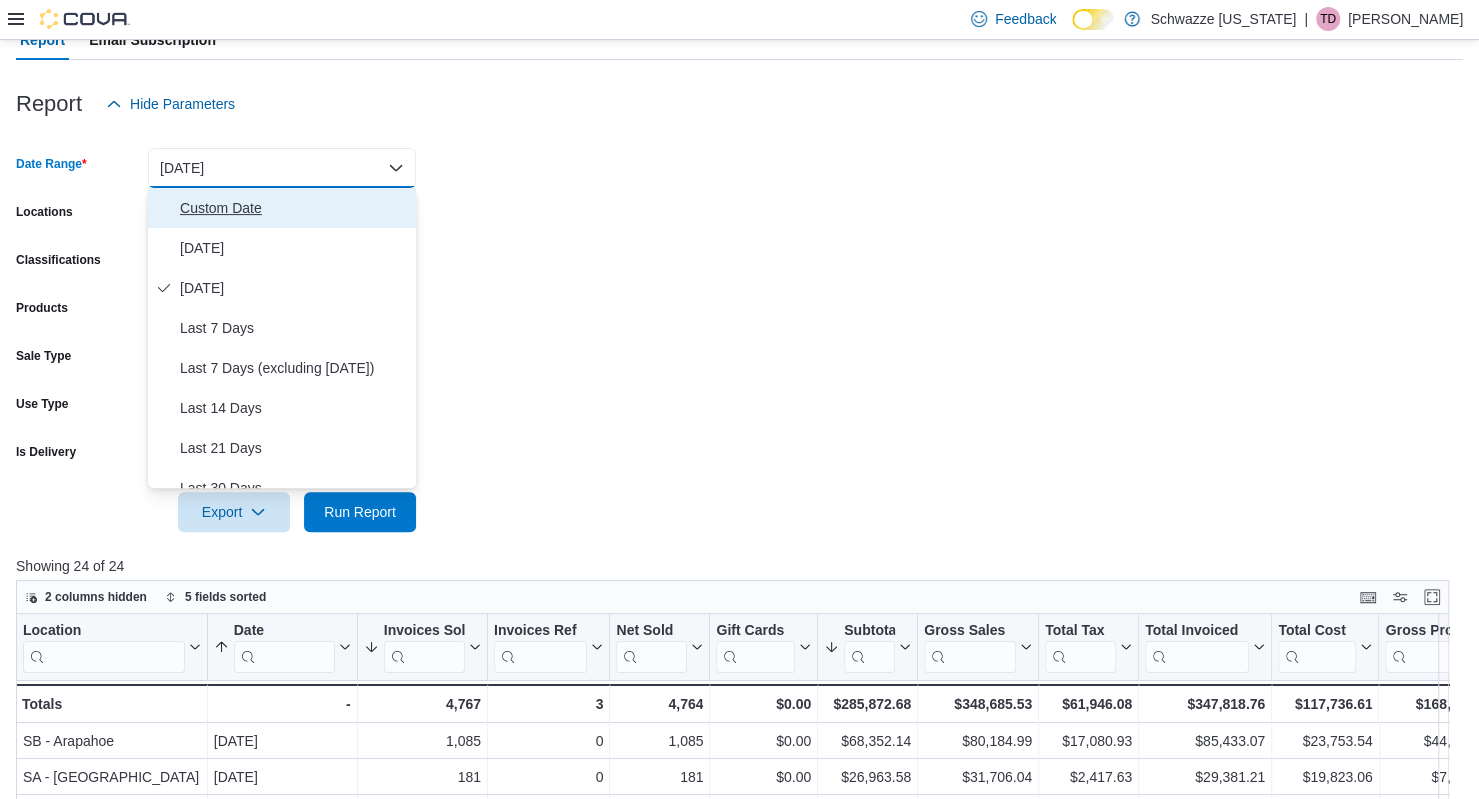
click at [281, 214] on span "Custom Date" at bounding box center [294, 208] width 228 height 24
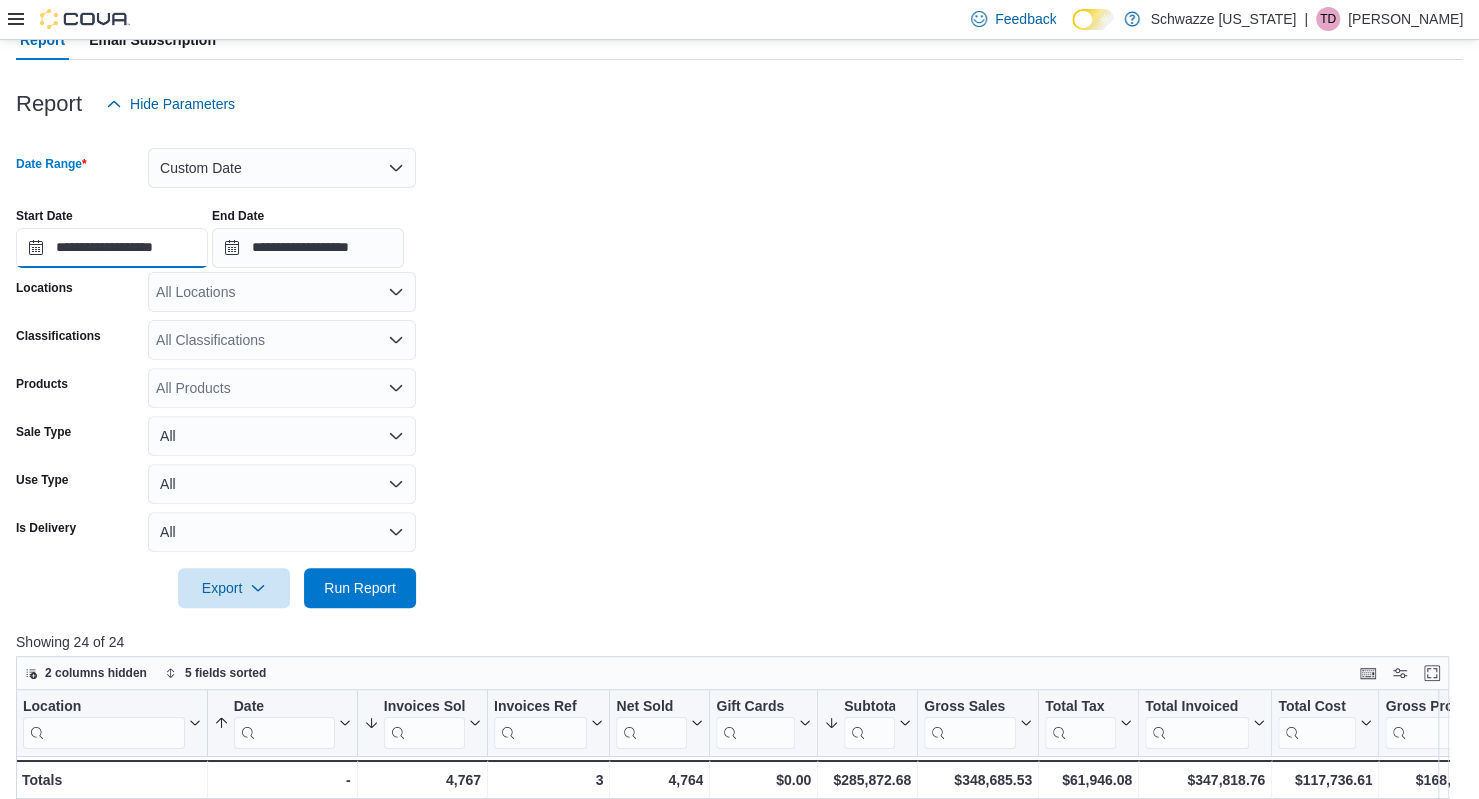
click at [135, 255] on input "**********" at bounding box center [112, 248] width 192 height 40
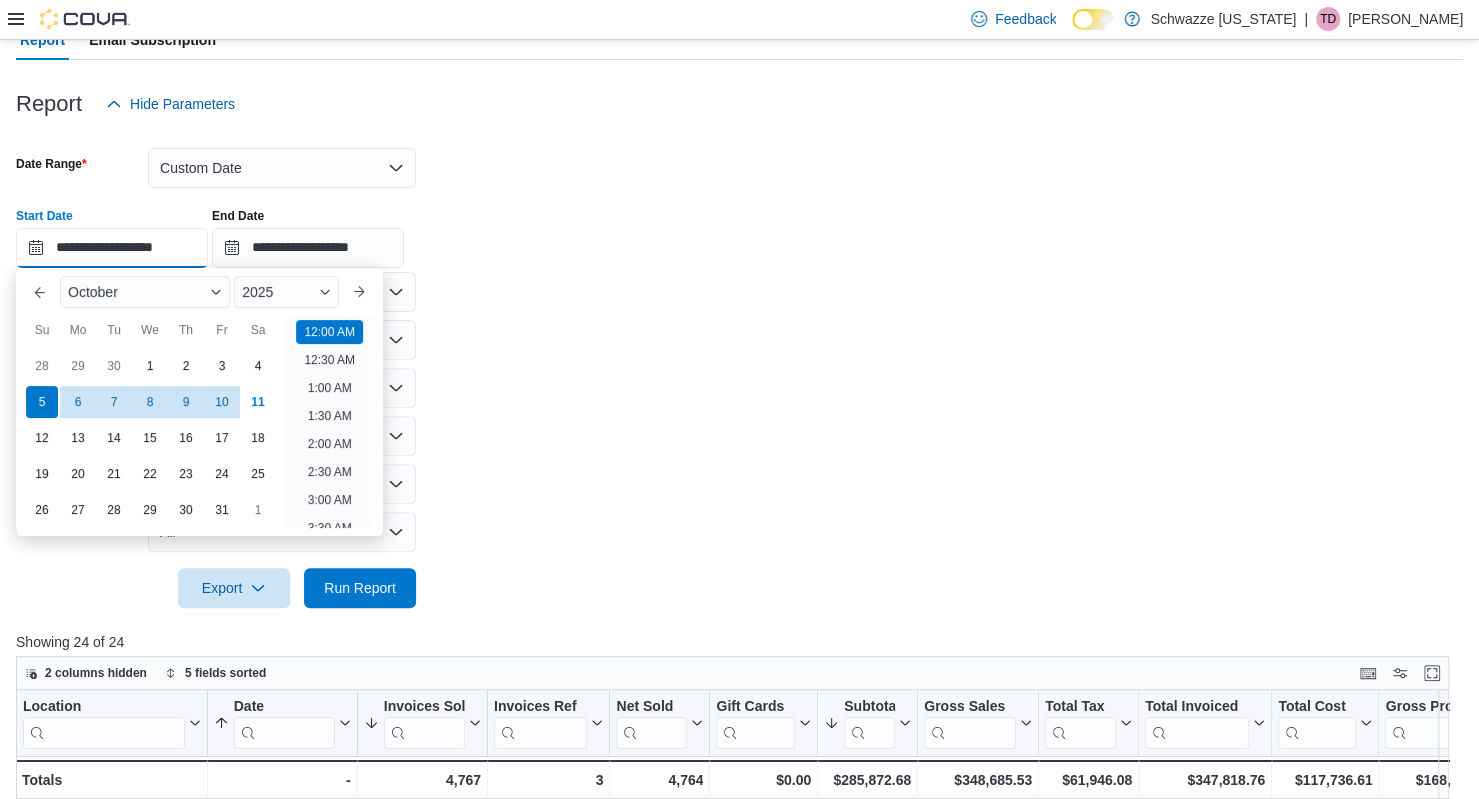
scroll to position [62, 0]
click at [829, 293] on form "**********" at bounding box center [739, 366] width 1447 height 484
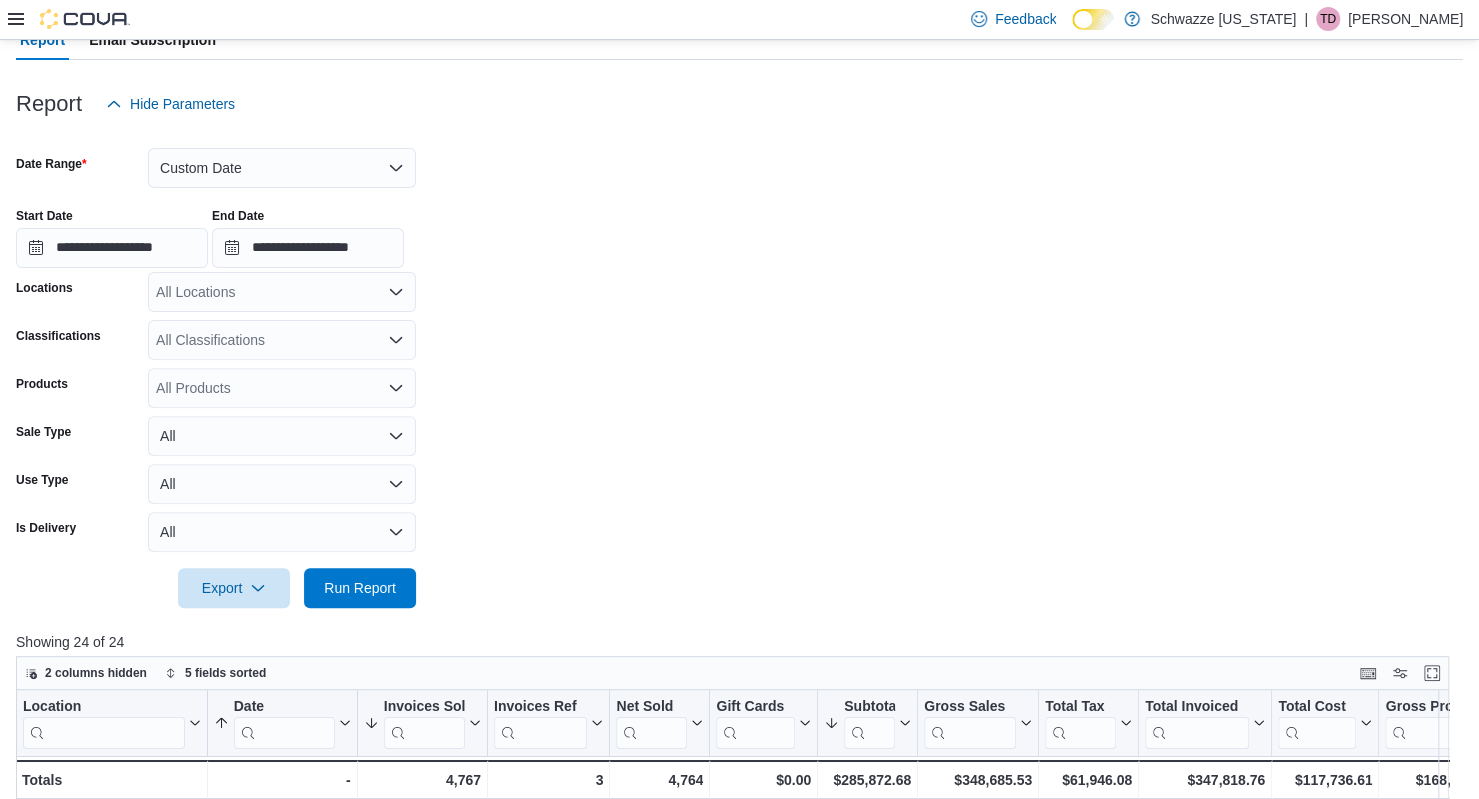
click at [208, 302] on div "All Locations" at bounding box center [282, 292] width 268 height 40
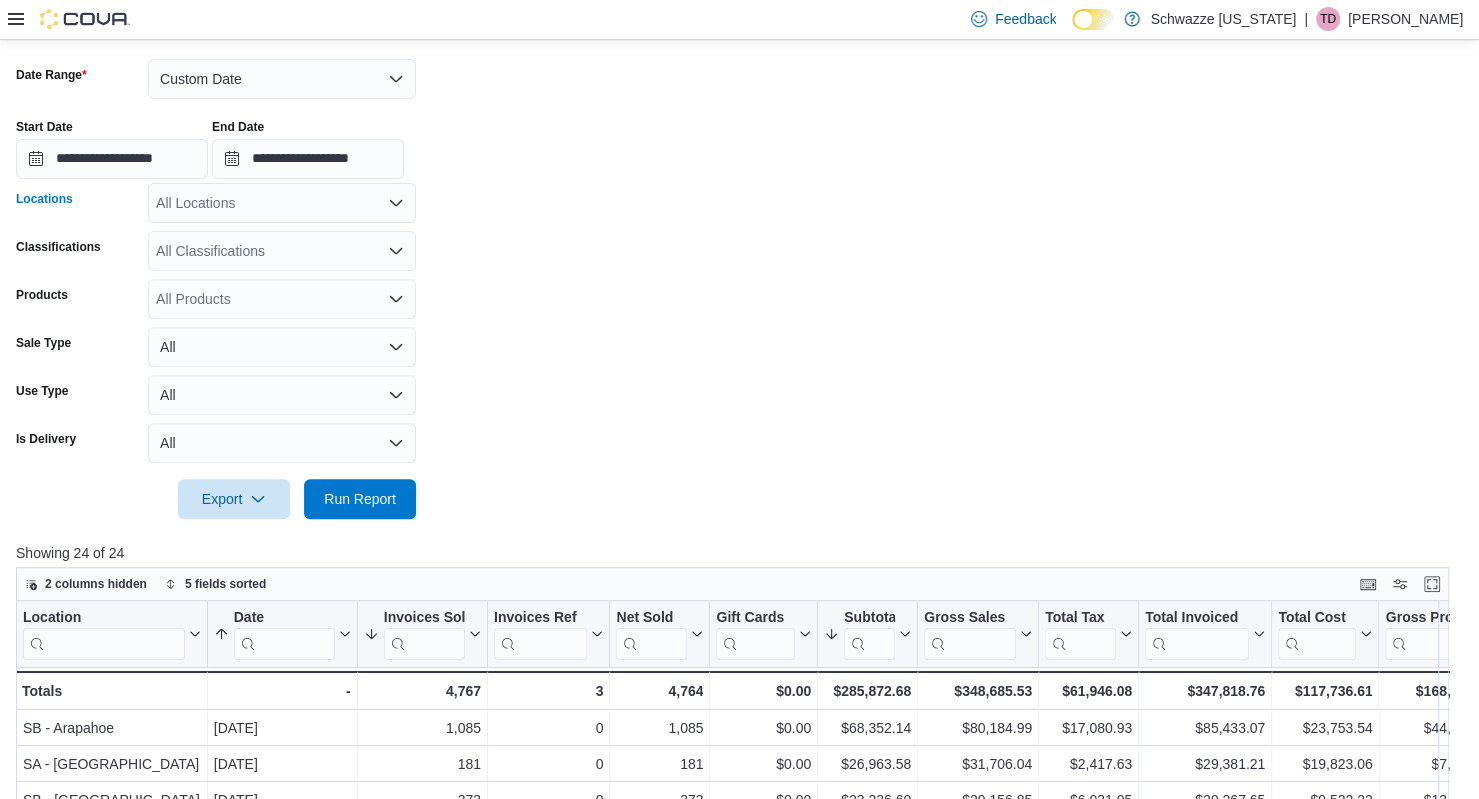
scroll to position [51, 0]
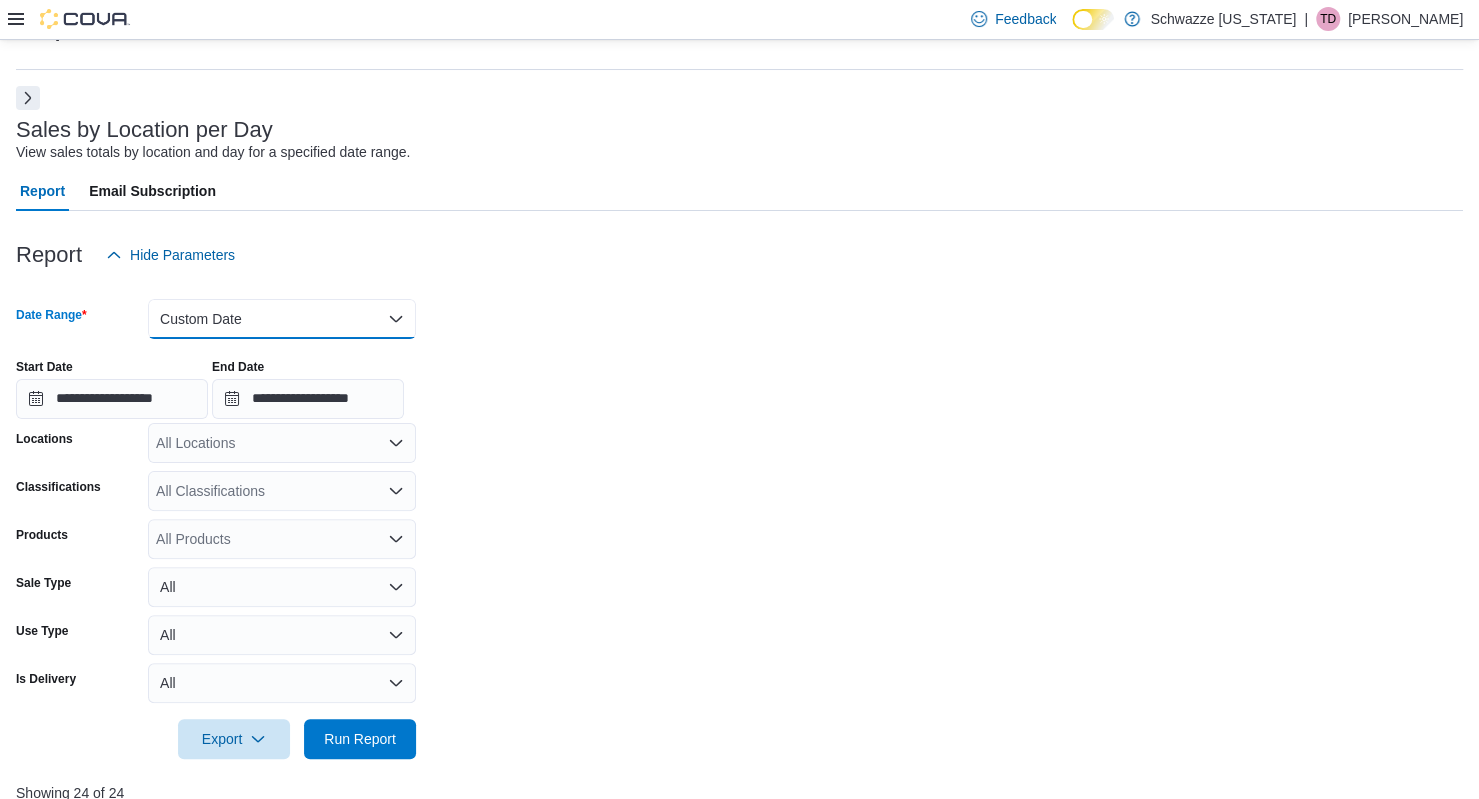
click at [240, 319] on button "Custom Date" at bounding box center [282, 319] width 268 height 40
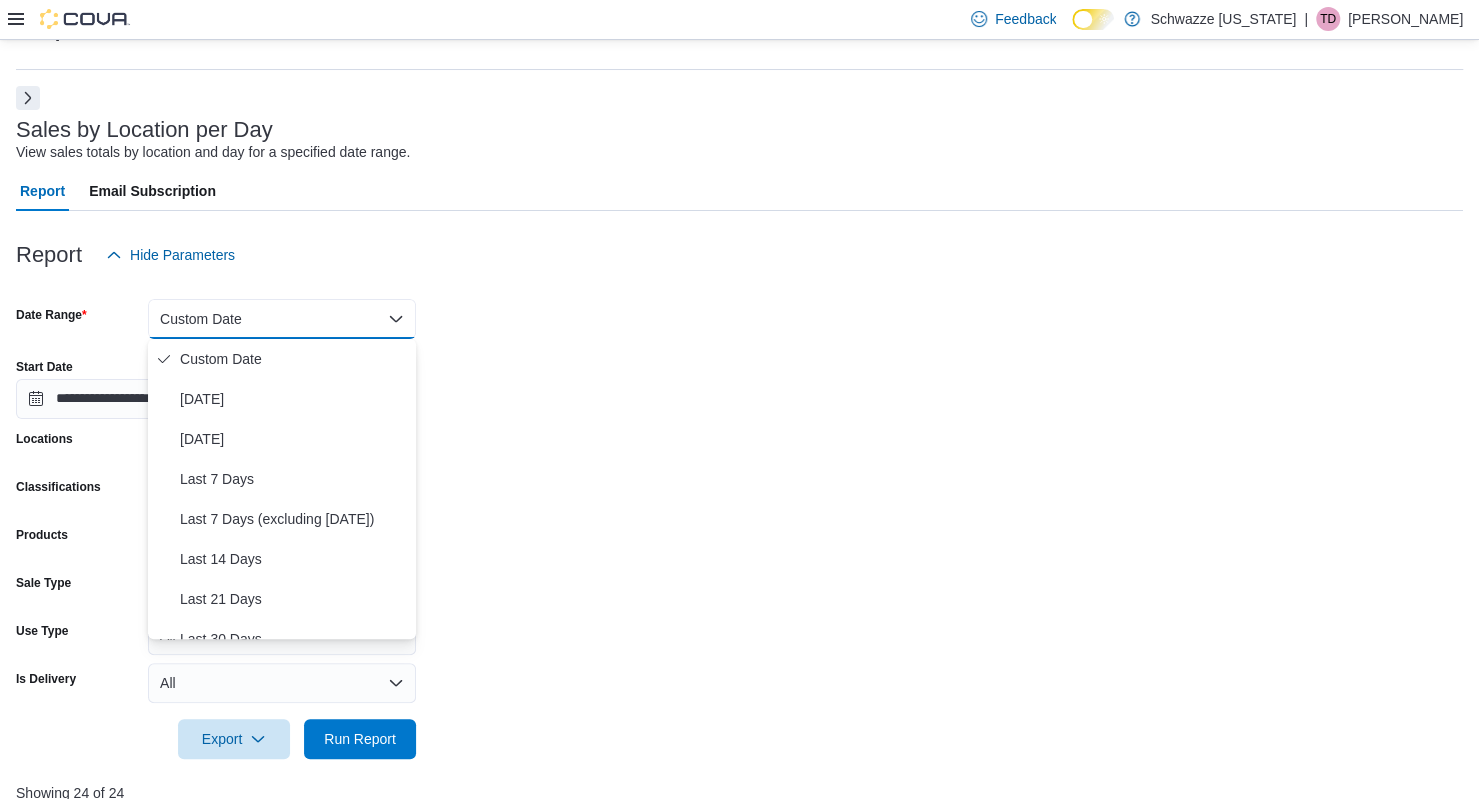
click at [543, 331] on form "**********" at bounding box center [739, 517] width 1447 height 484
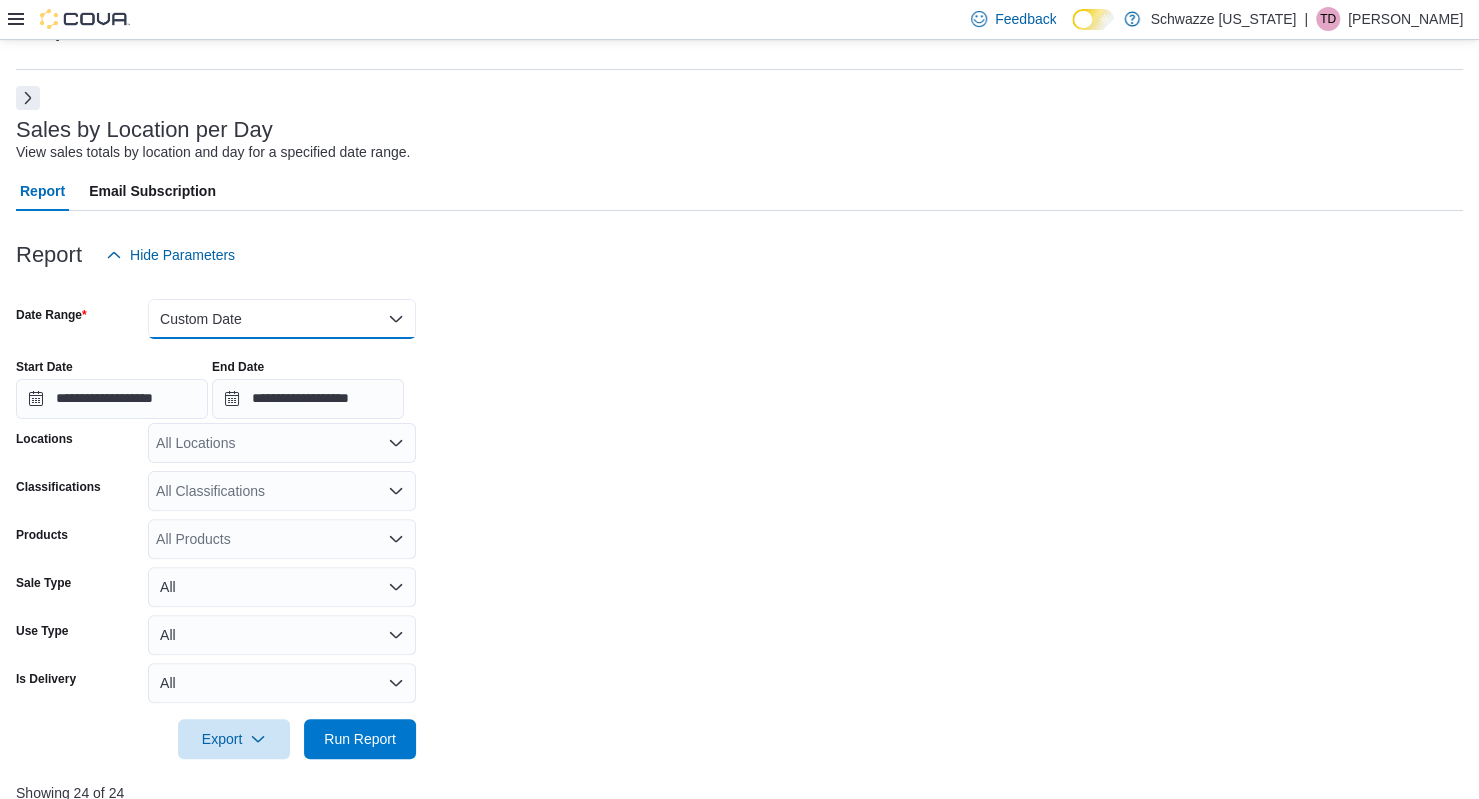
click at [311, 321] on button "Custom Date" at bounding box center [282, 319] width 268 height 40
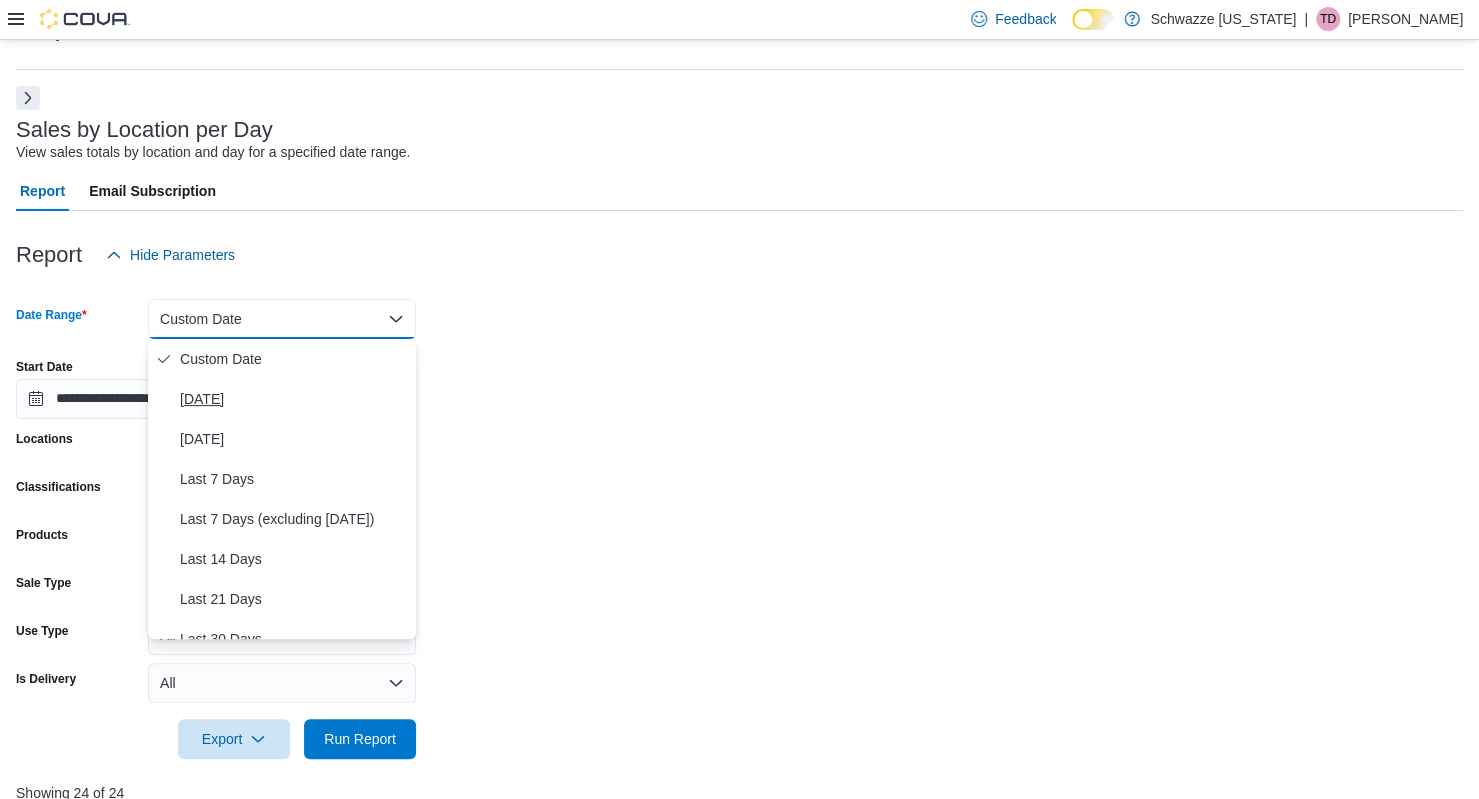
scroll to position [300, 0]
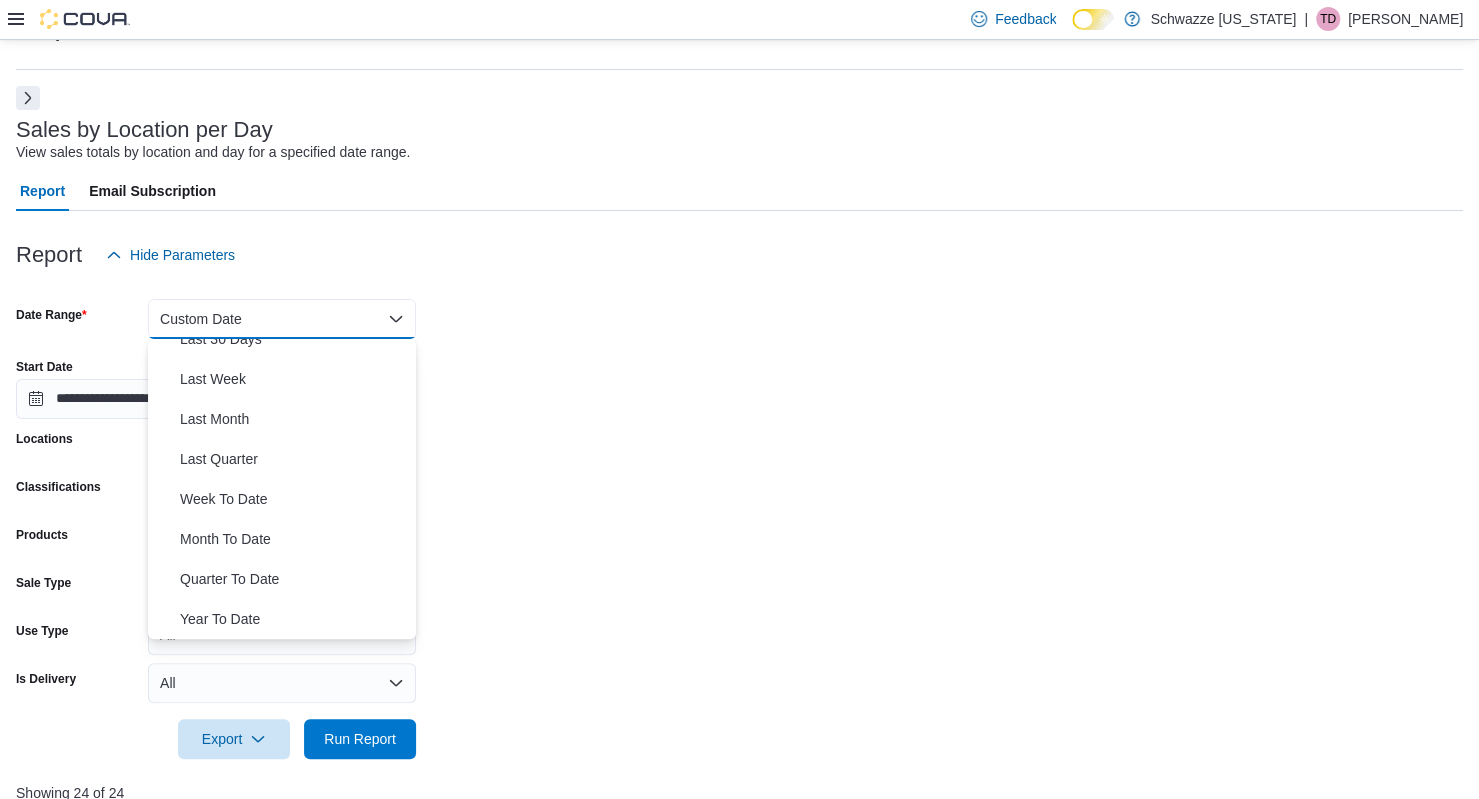
click at [552, 417] on div "**********" at bounding box center [739, 381] width 1447 height 76
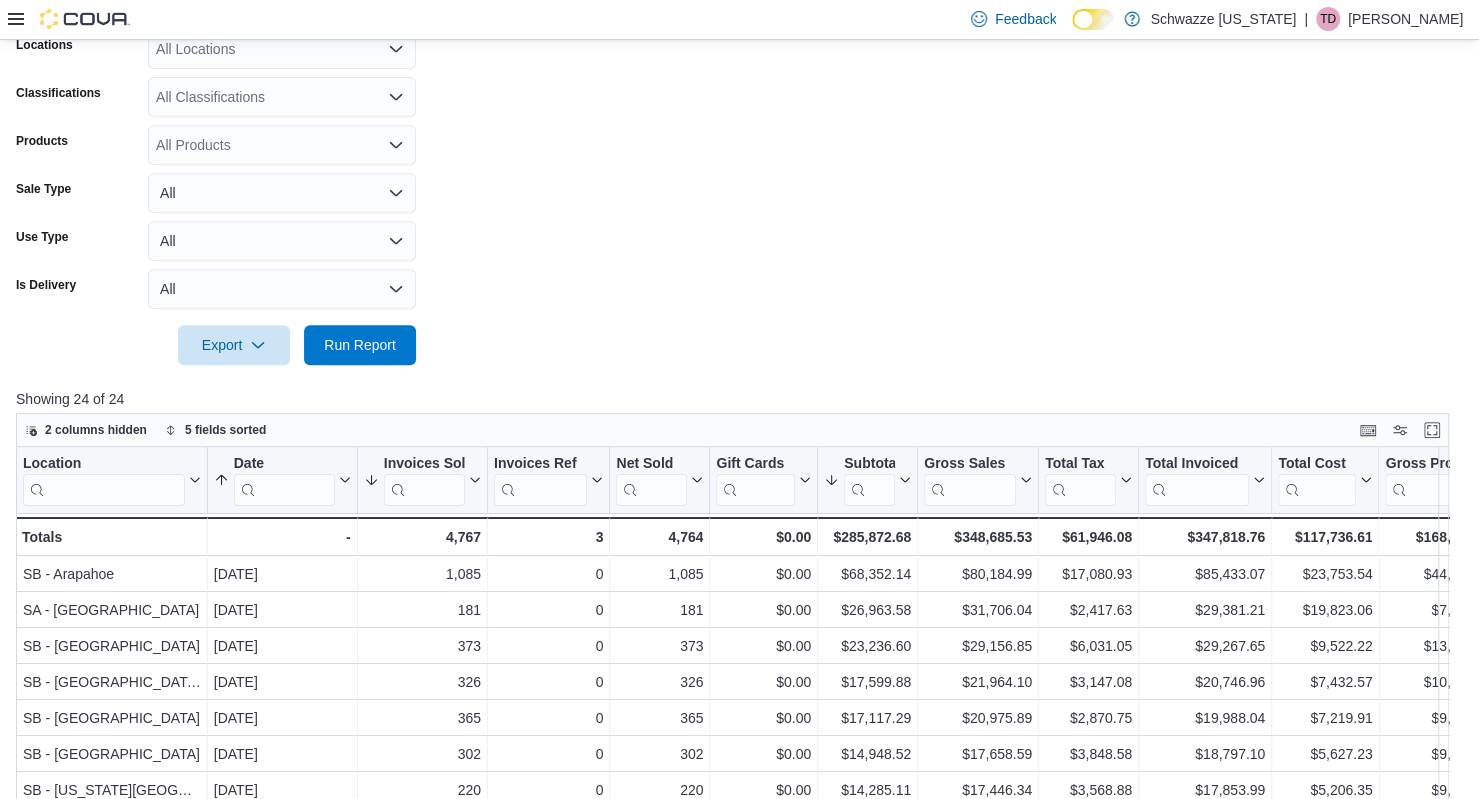
scroll to position [714, 0]
